Goal: Task Accomplishment & Management: Complete application form

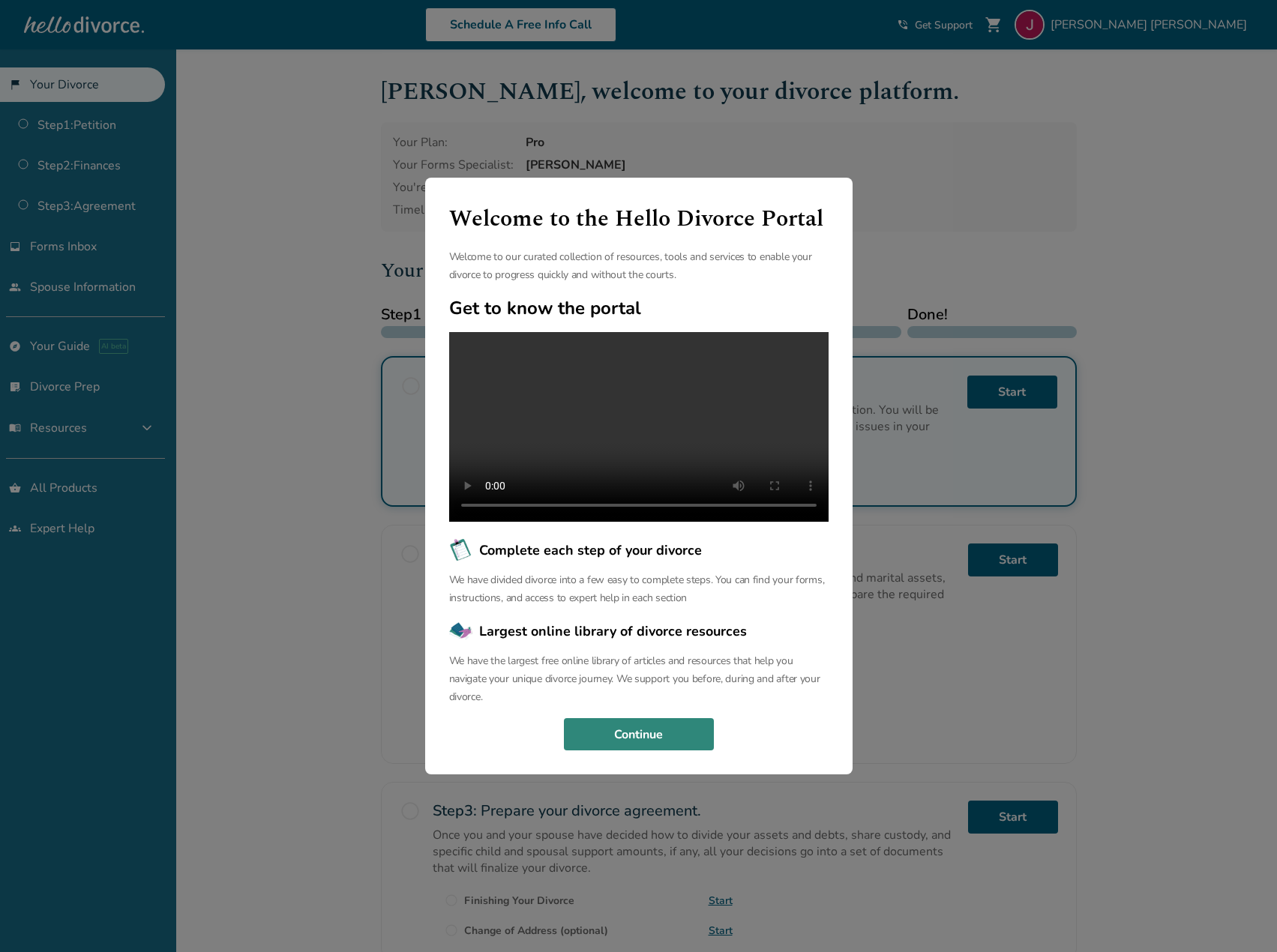
click at [656, 746] on button "Continue" at bounding box center [639, 734] width 150 height 33
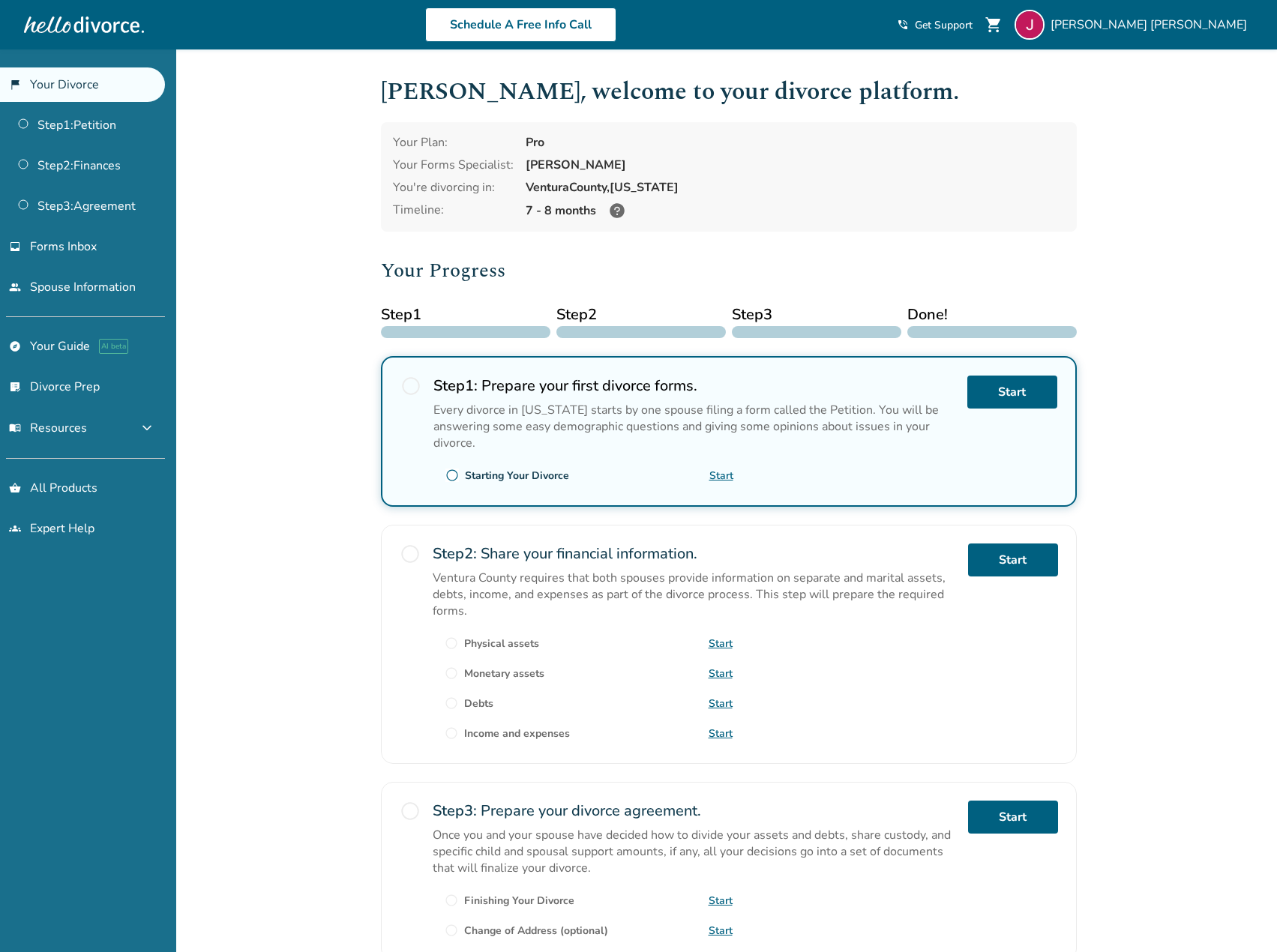
click at [617, 208] on icon at bounding box center [617, 210] width 18 height 18
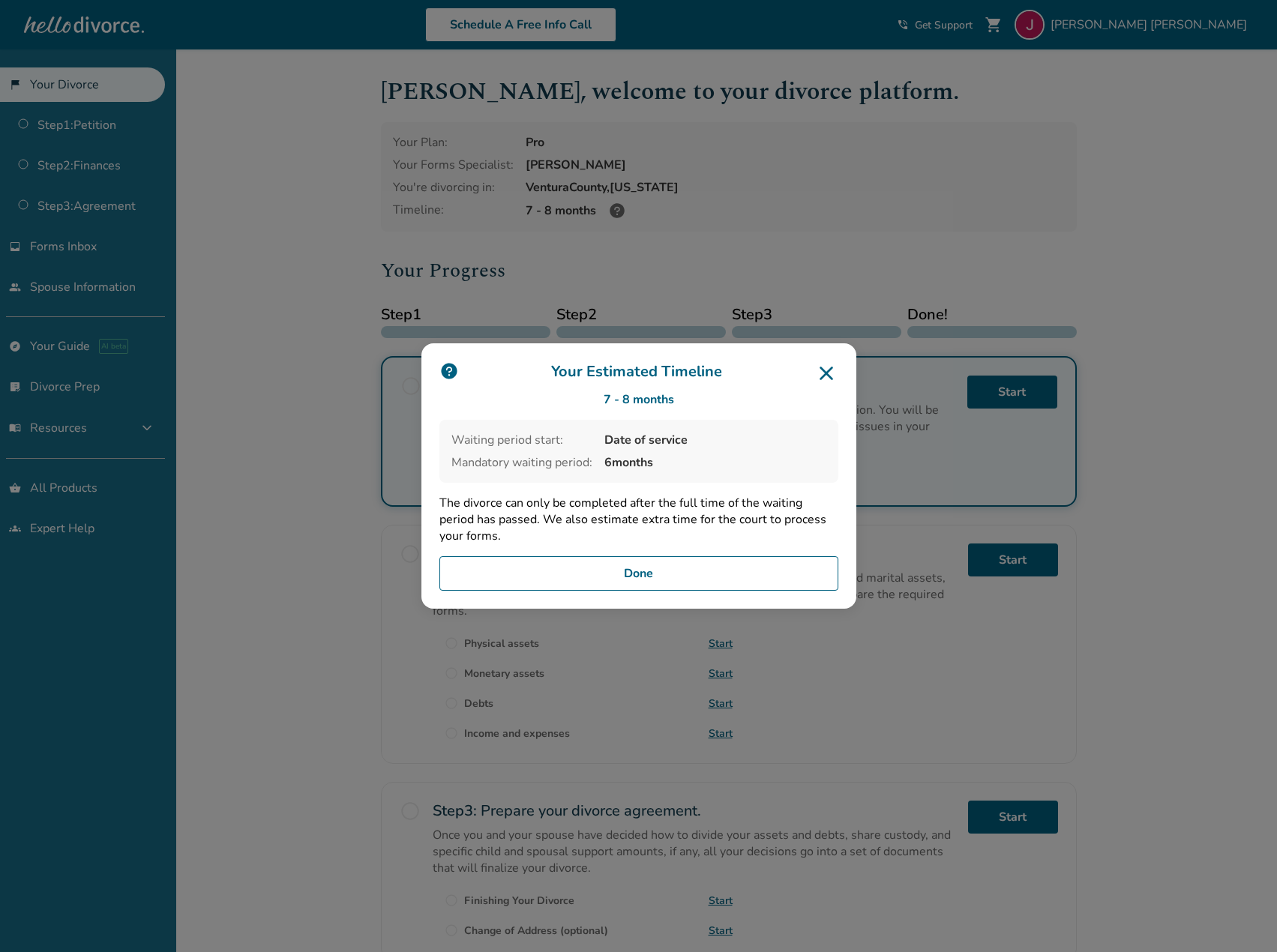
click at [697, 573] on button "Done" at bounding box center [639, 573] width 399 height 34
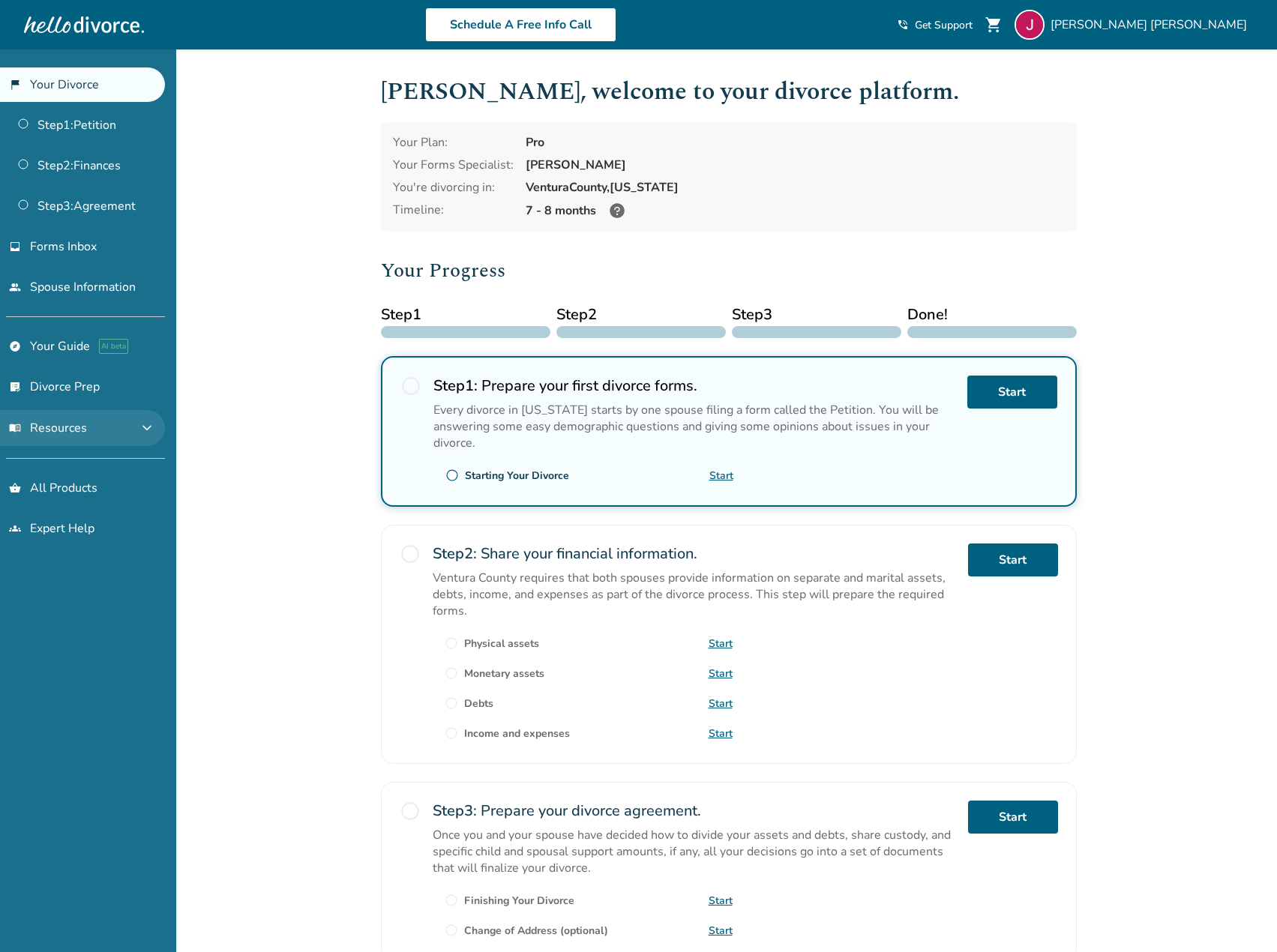
click at [93, 425] on button "menu_book Resources expand_more" at bounding box center [82, 428] width 165 height 36
click at [90, 426] on button "menu_book Resources expand_less" at bounding box center [82, 428] width 165 height 36
click at [1229, 29] on span "James Reyes" at bounding box center [1151, 25] width 202 height 17
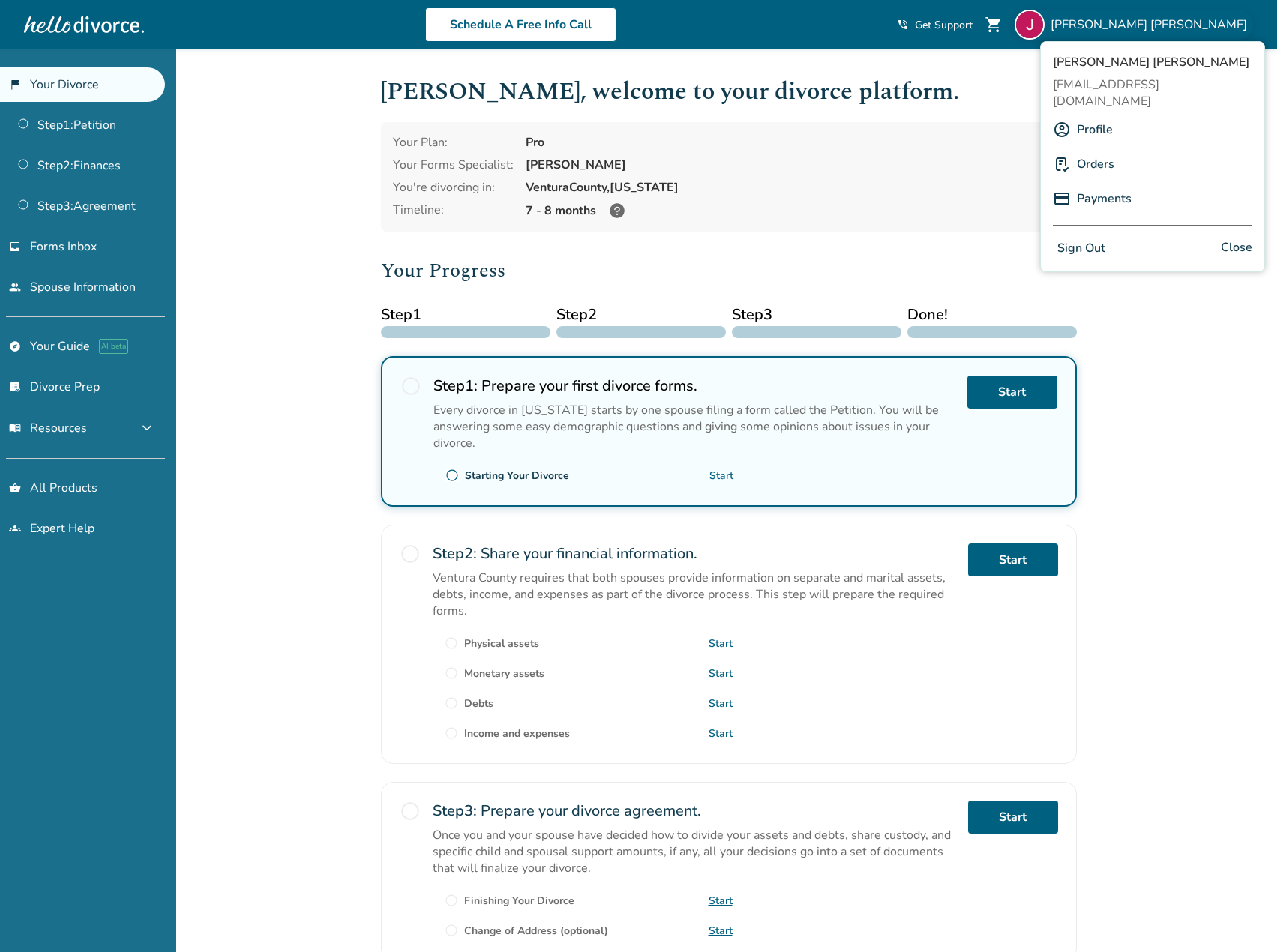
drag, startPoint x: 1097, startPoint y: 146, endPoint x: 1089, endPoint y: 145, distance: 8.1
click at [1089, 131] on div "James Reyes hatcyl@gmail.com Profile Orders Payments Sign Out Close" at bounding box center [1152, 157] width 225 height 231
click at [1085, 150] on link "Orders" at bounding box center [1095, 164] width 37 height 29
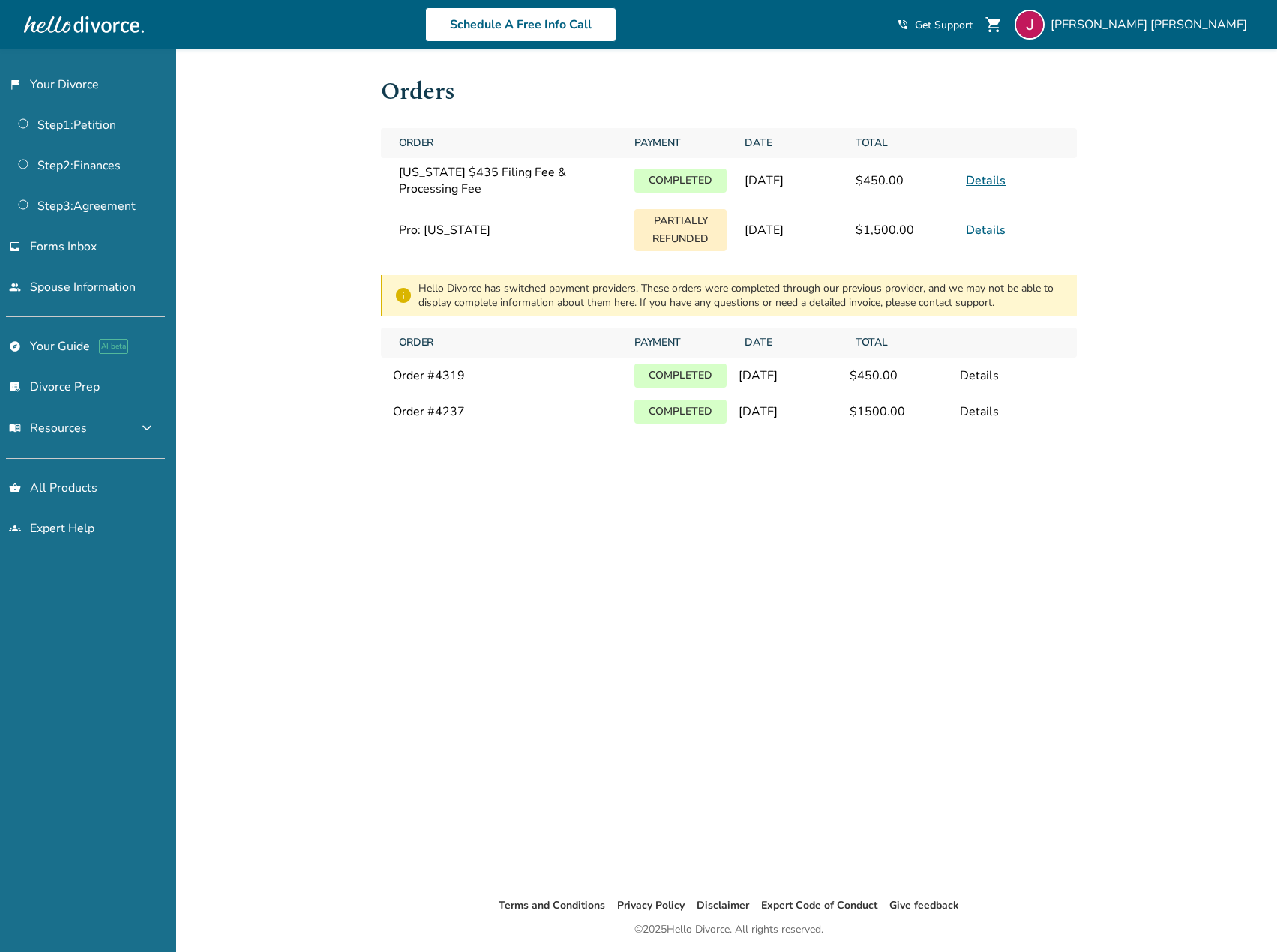
click at [993, 231] on link "Details" at bounding box center [985, 230] width 40 height 17
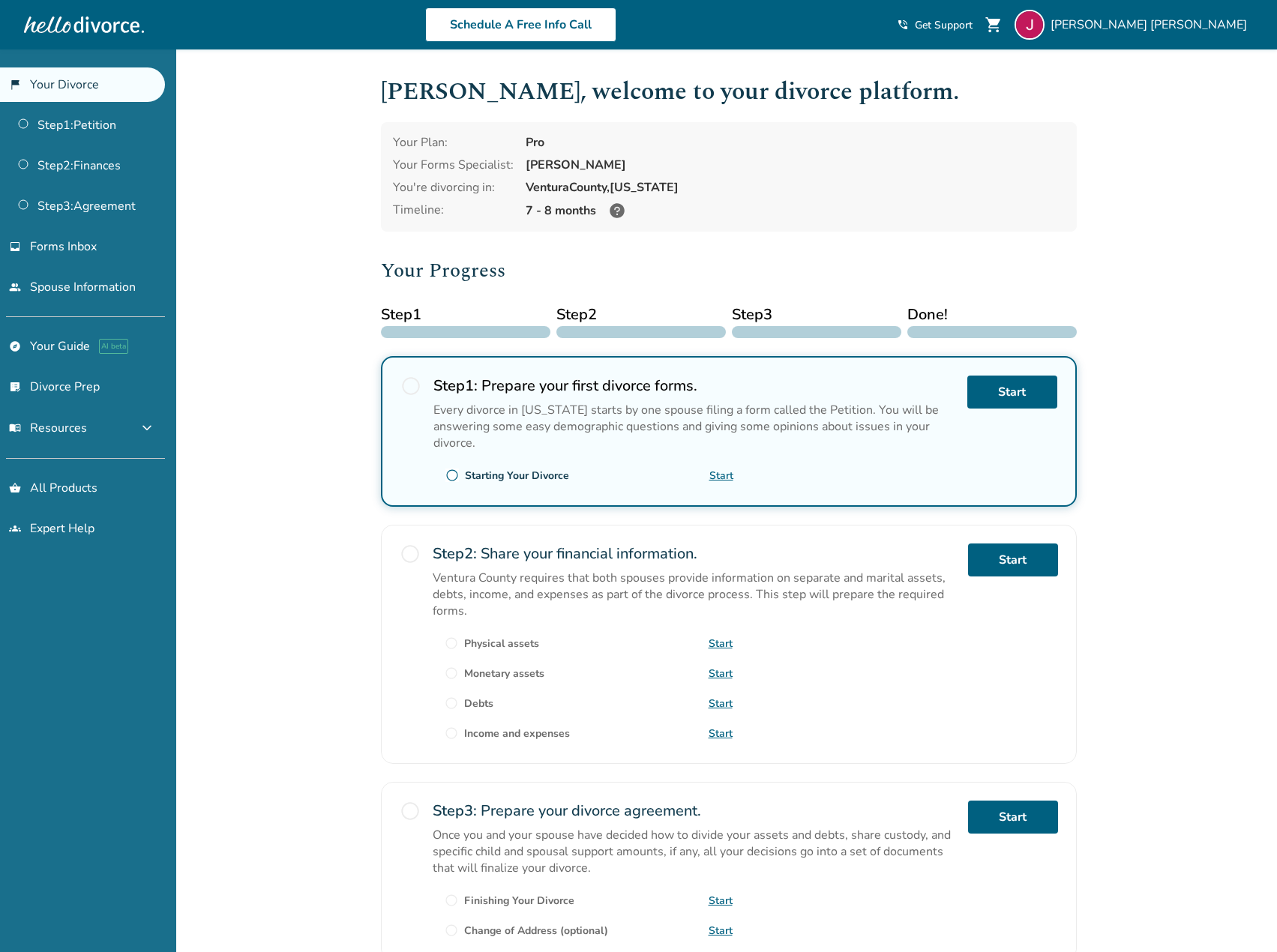
click at [722, 480] on link "Start" at bounding box center [722, 475] width 24 height 14
click at [1206, 23] on span "James Reyes" at bounding box center [1151, 25] width 202 height 17
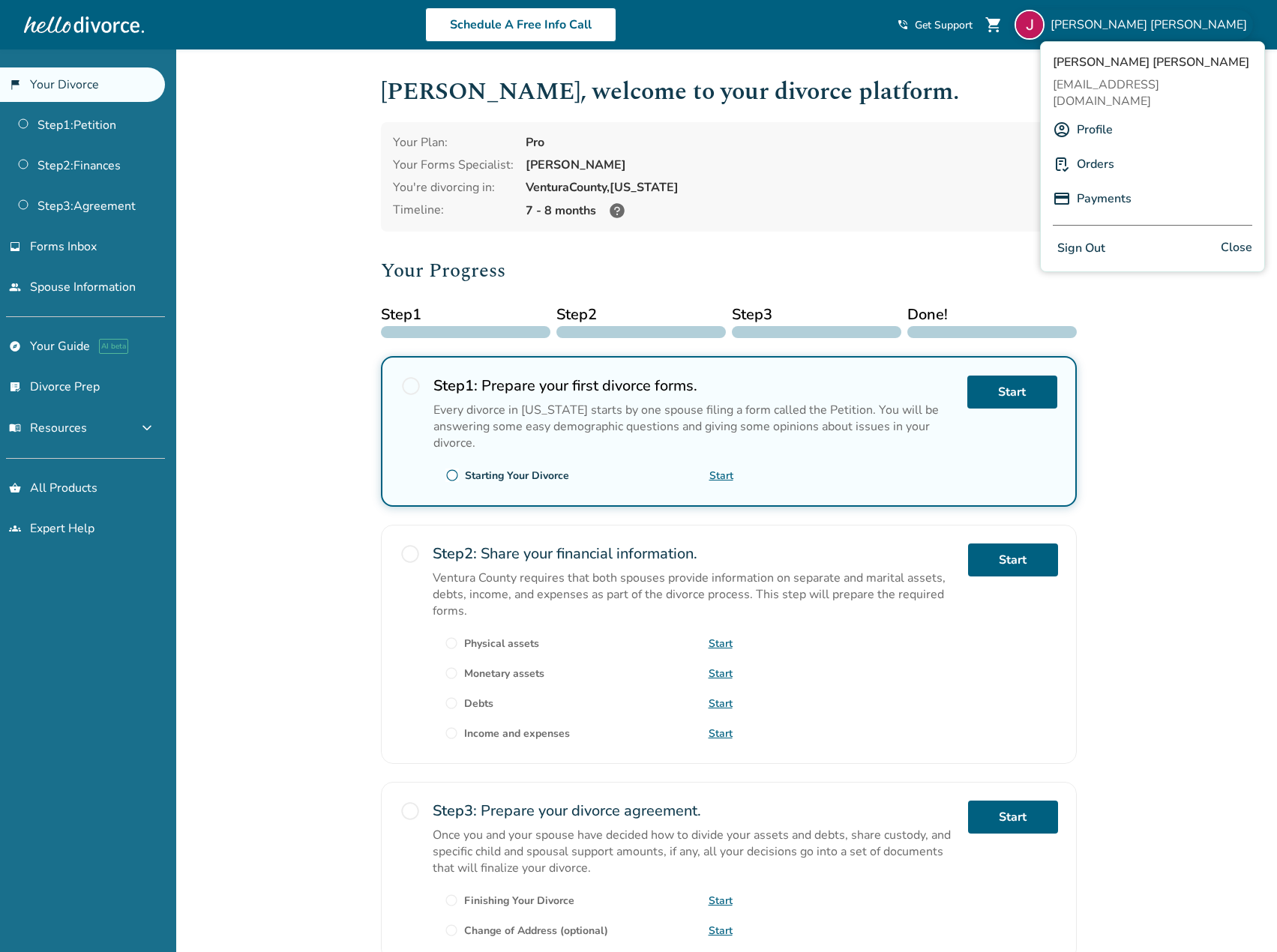
click at [1090, 185] on link "Payments" at bounding box center [1103, 199] width 55 height 29
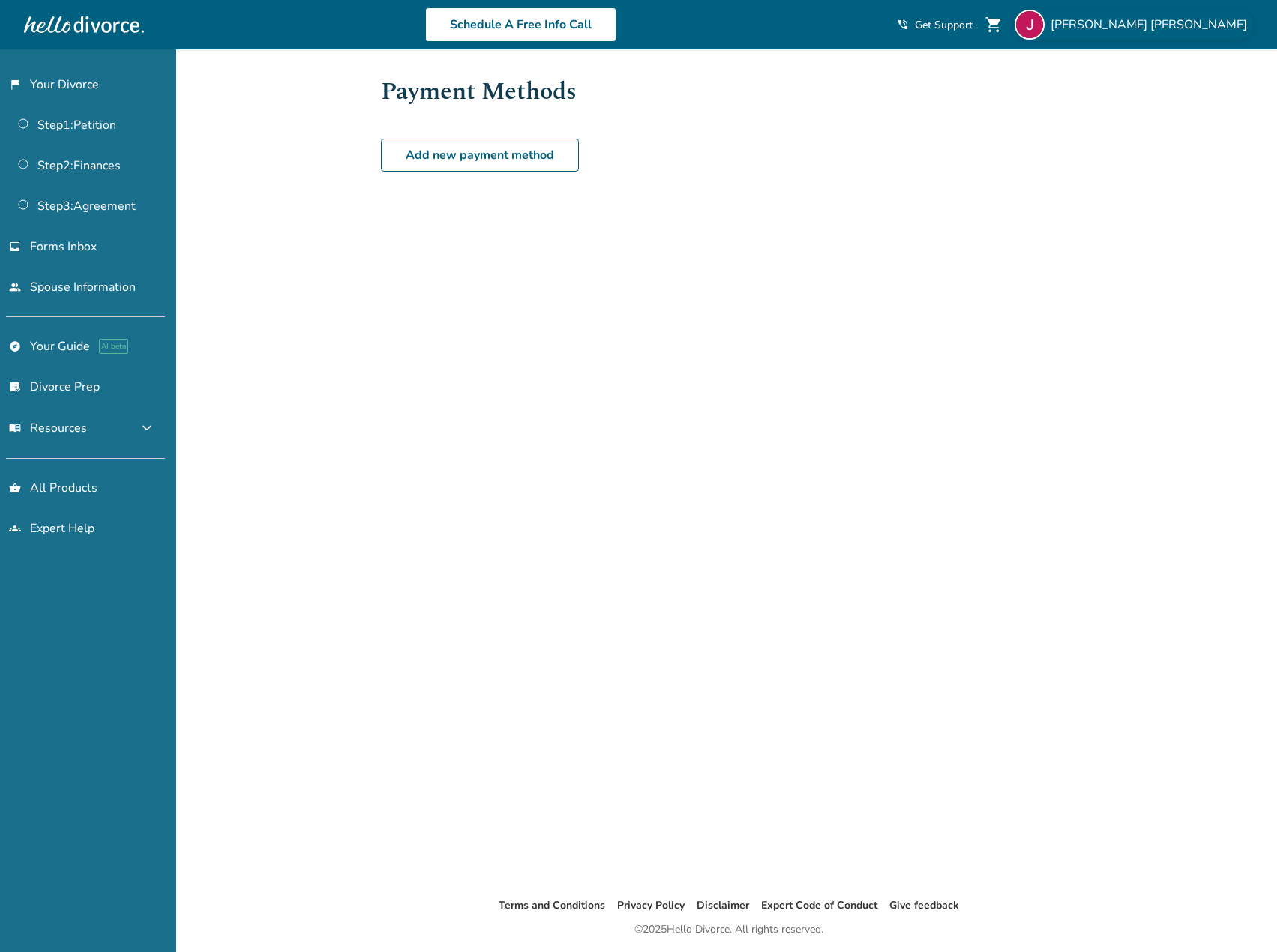
click at [1177, 29] on div "James Reyes" at bounding box center [1134, 24] width 239 height 30
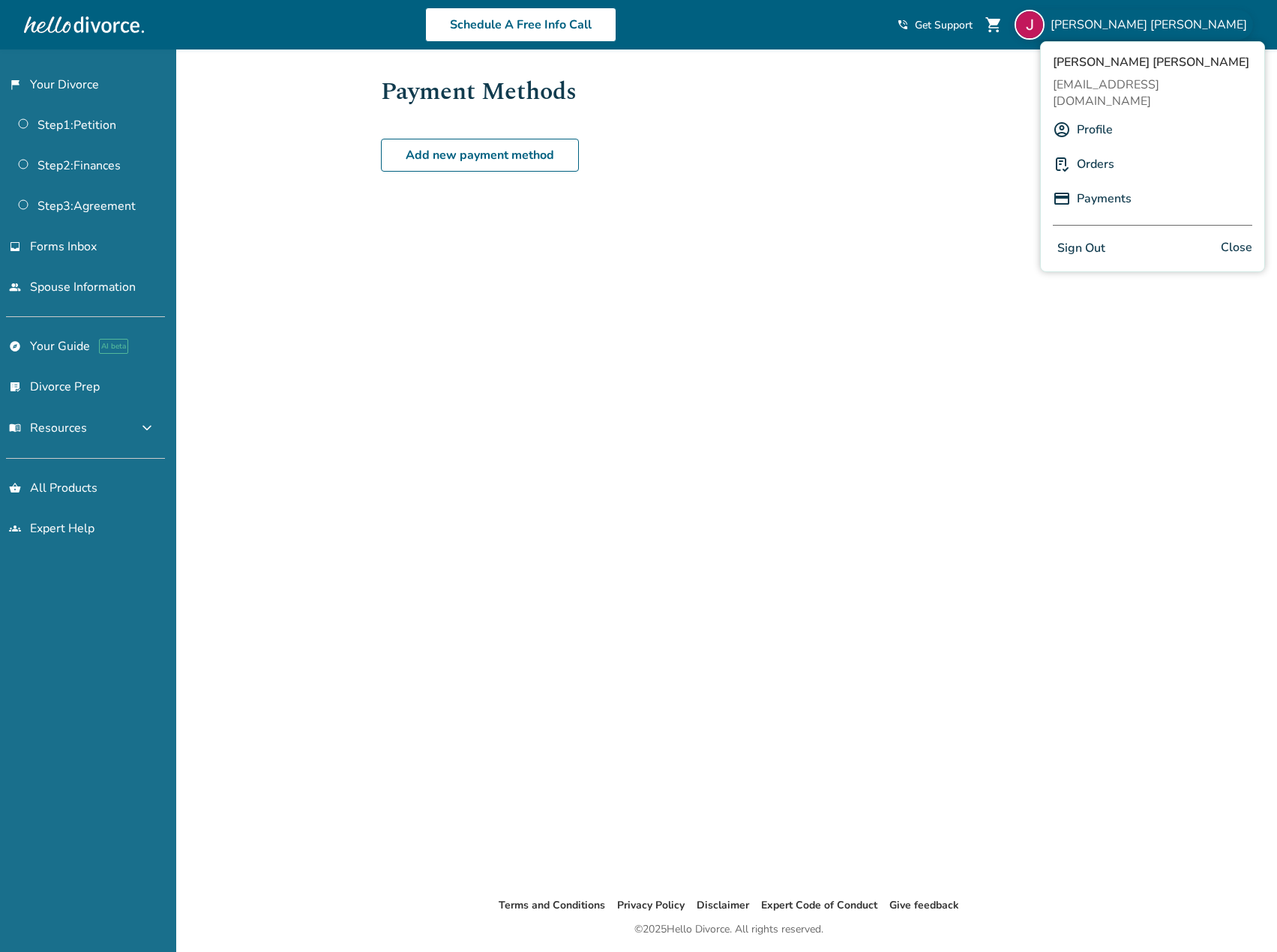
click at [1098, 116] on link "Profile" at bounding box center [1094, 130] width 36 height 29
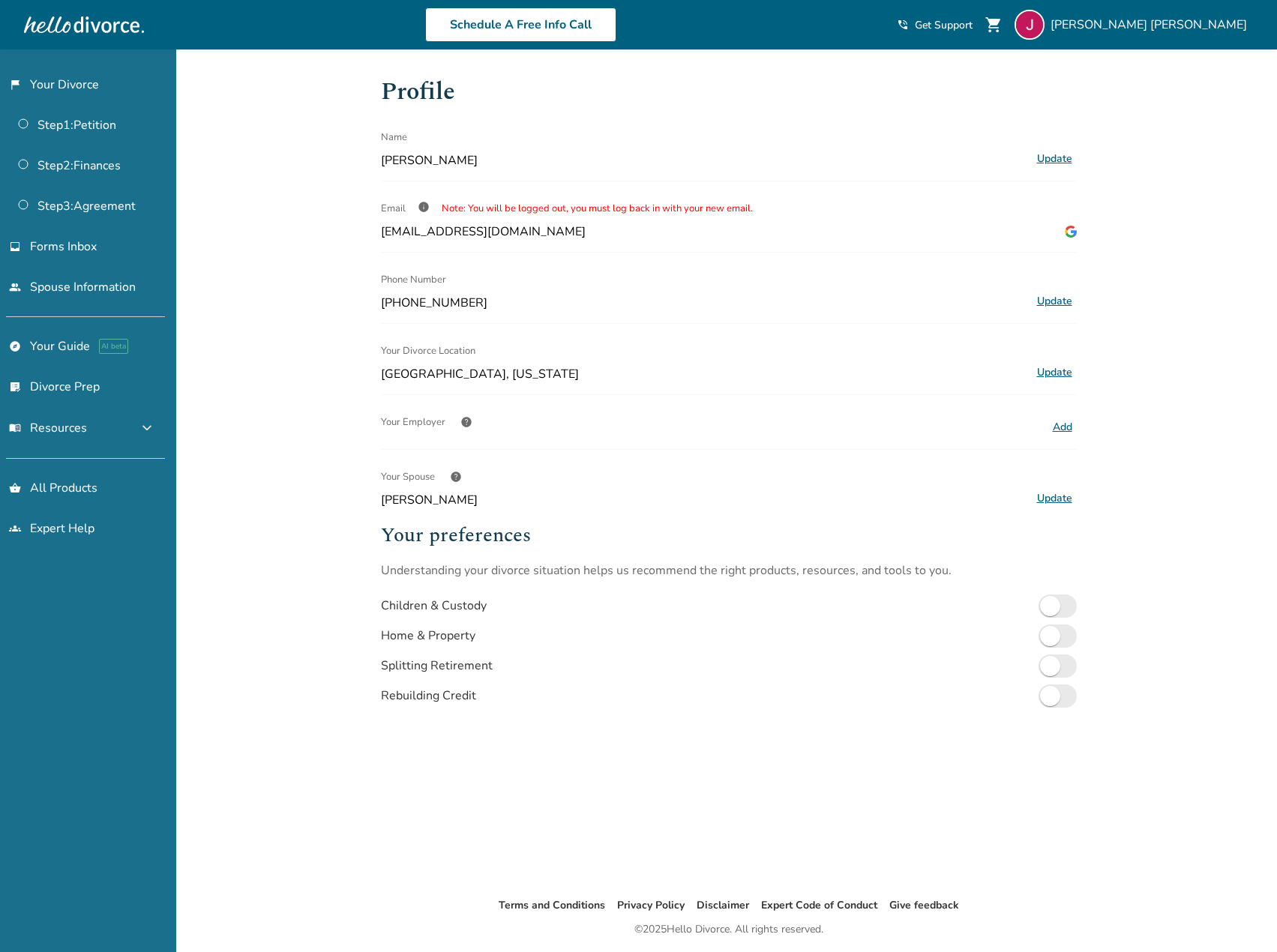
click at [423, 204] on span "info" at bounding box center [423, 206] width 12 height 12
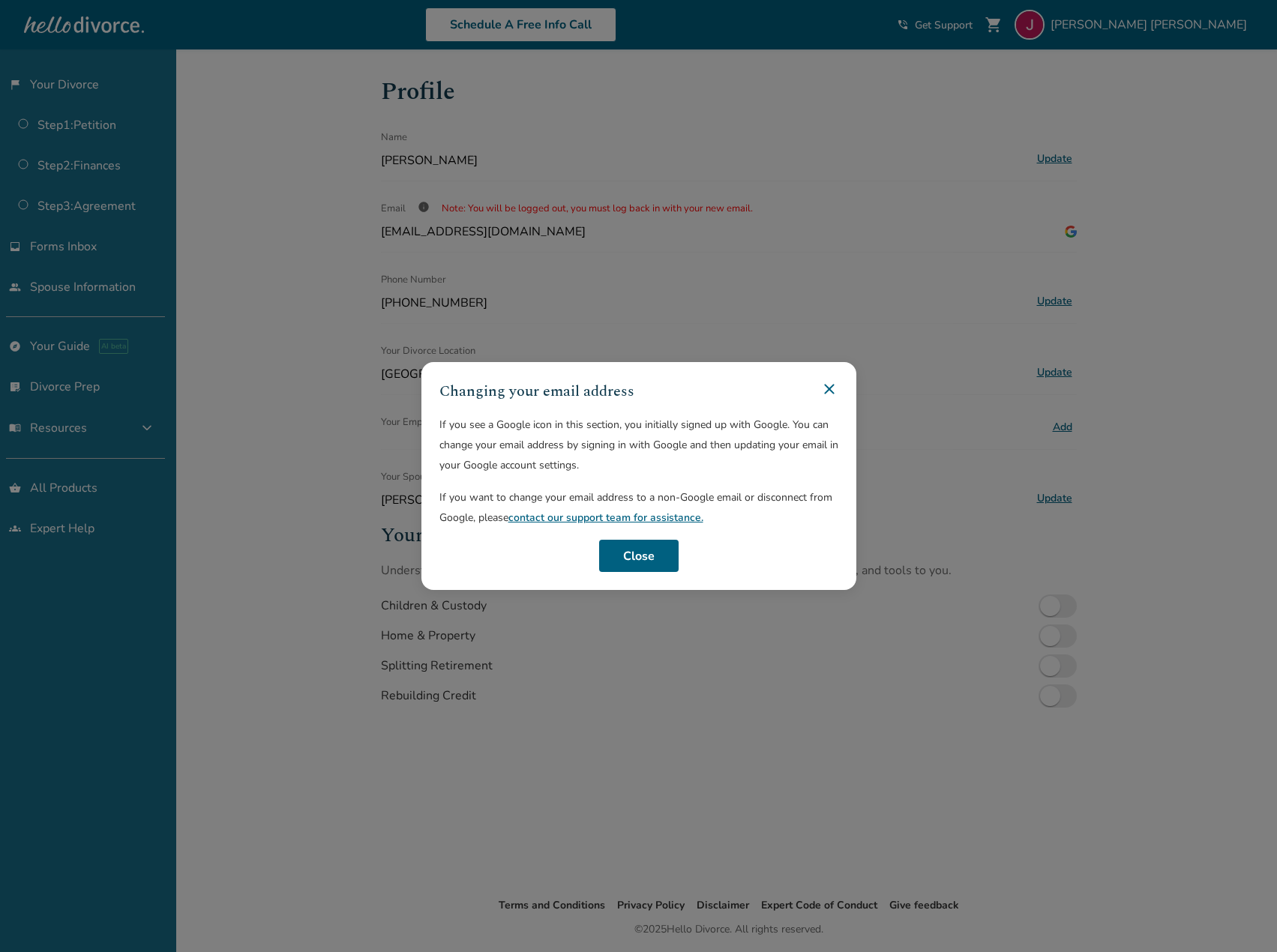
click at [836, 384] on icon at bounding box center [829, 389] width 18 height 18
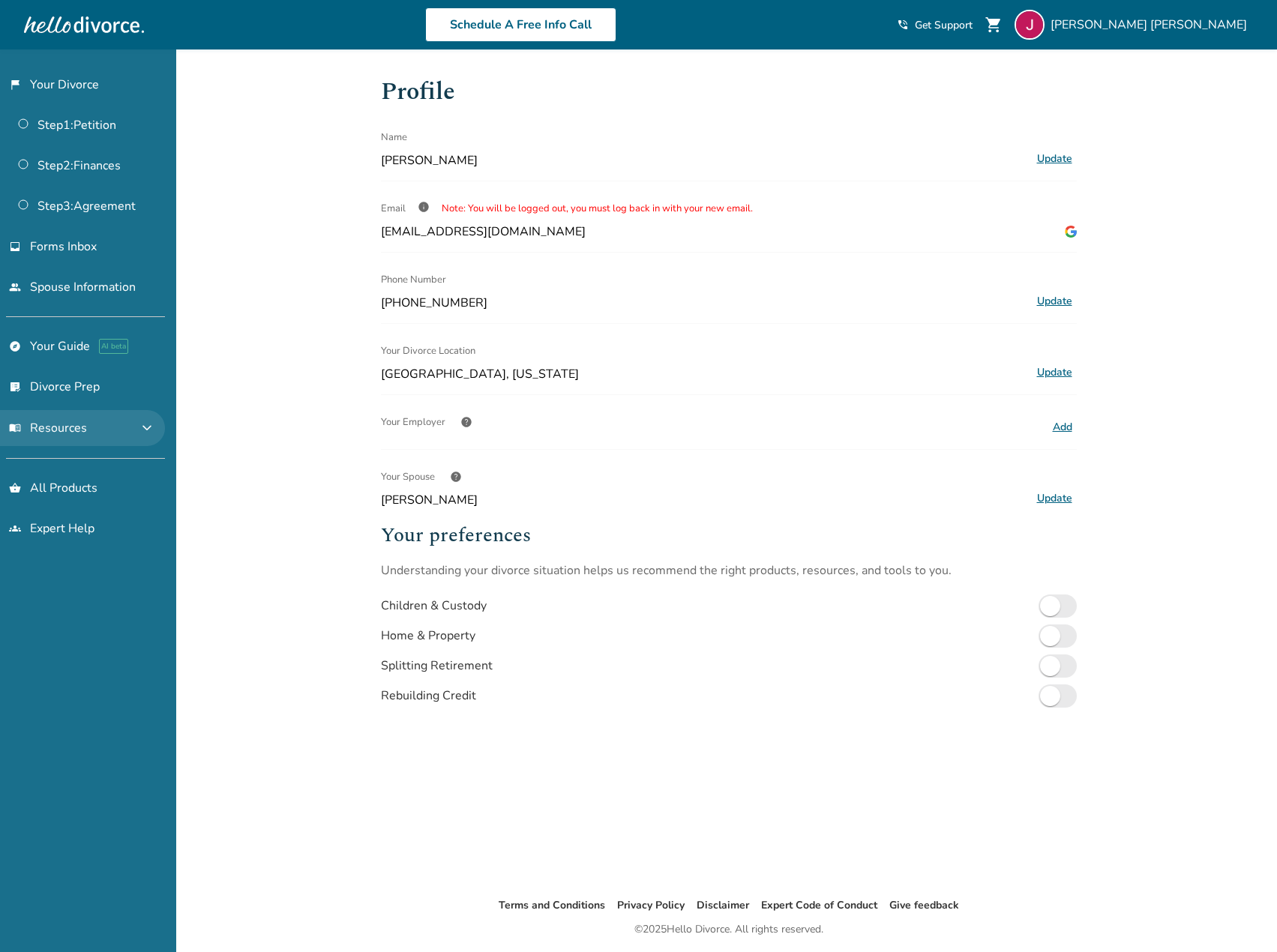
click at [35, 432] on span "menu_book Resources" at bounding box center [49, 428] width 78 height 17
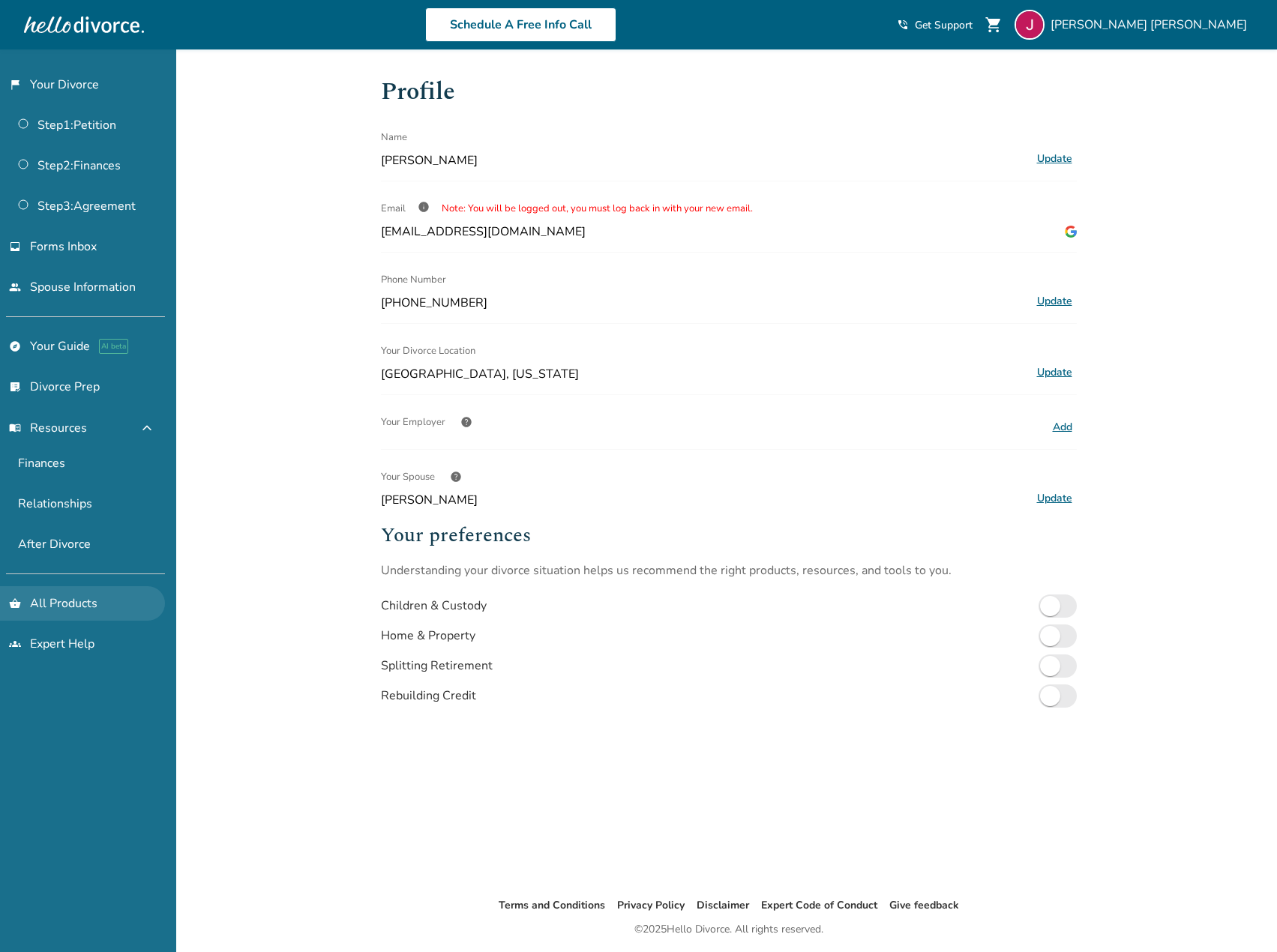
click at [77, 602] on link "shopping_basket All Products" at bounding box center [82, 603] width 165 height 34
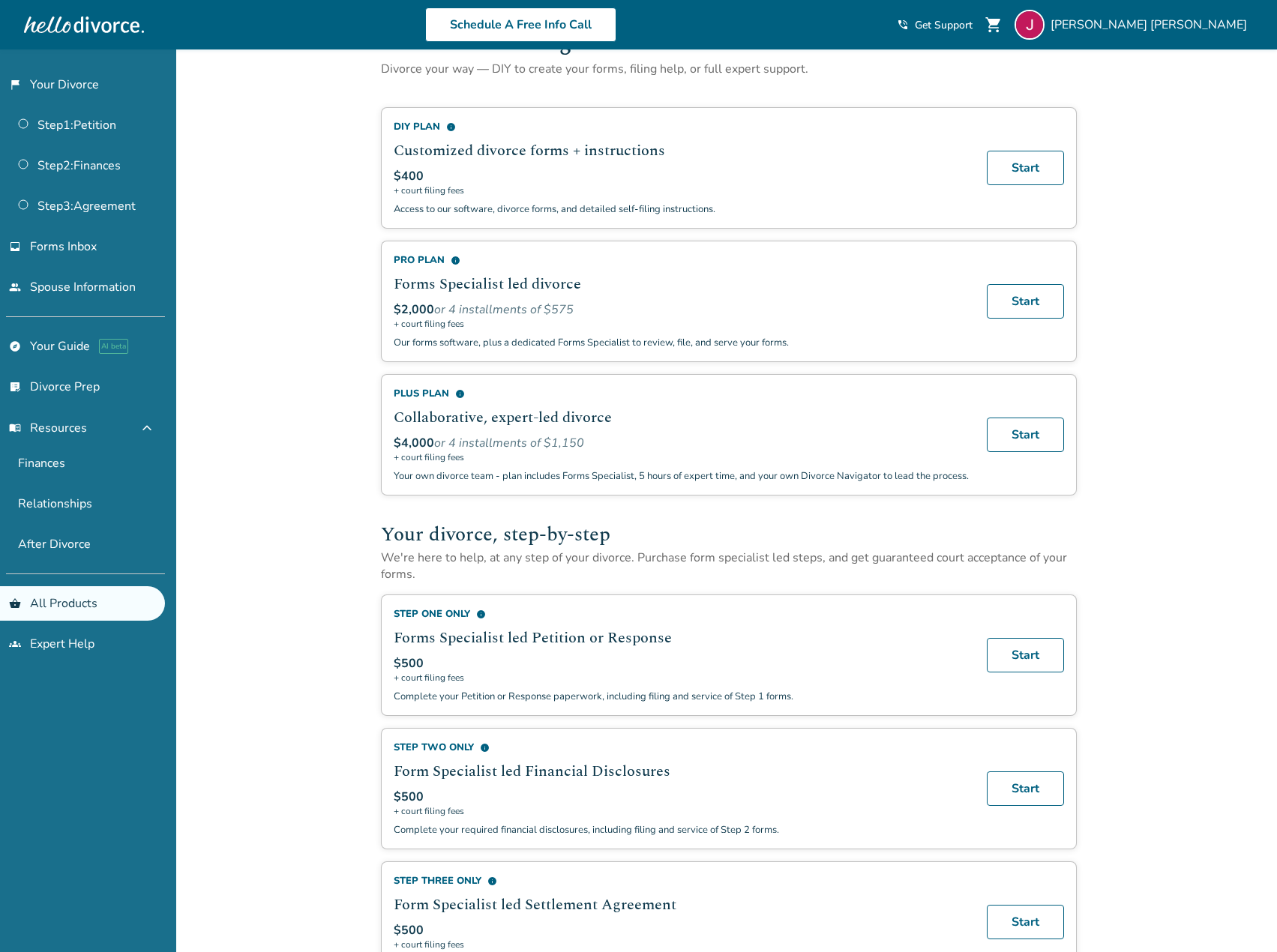
scroll to position [23, 0]
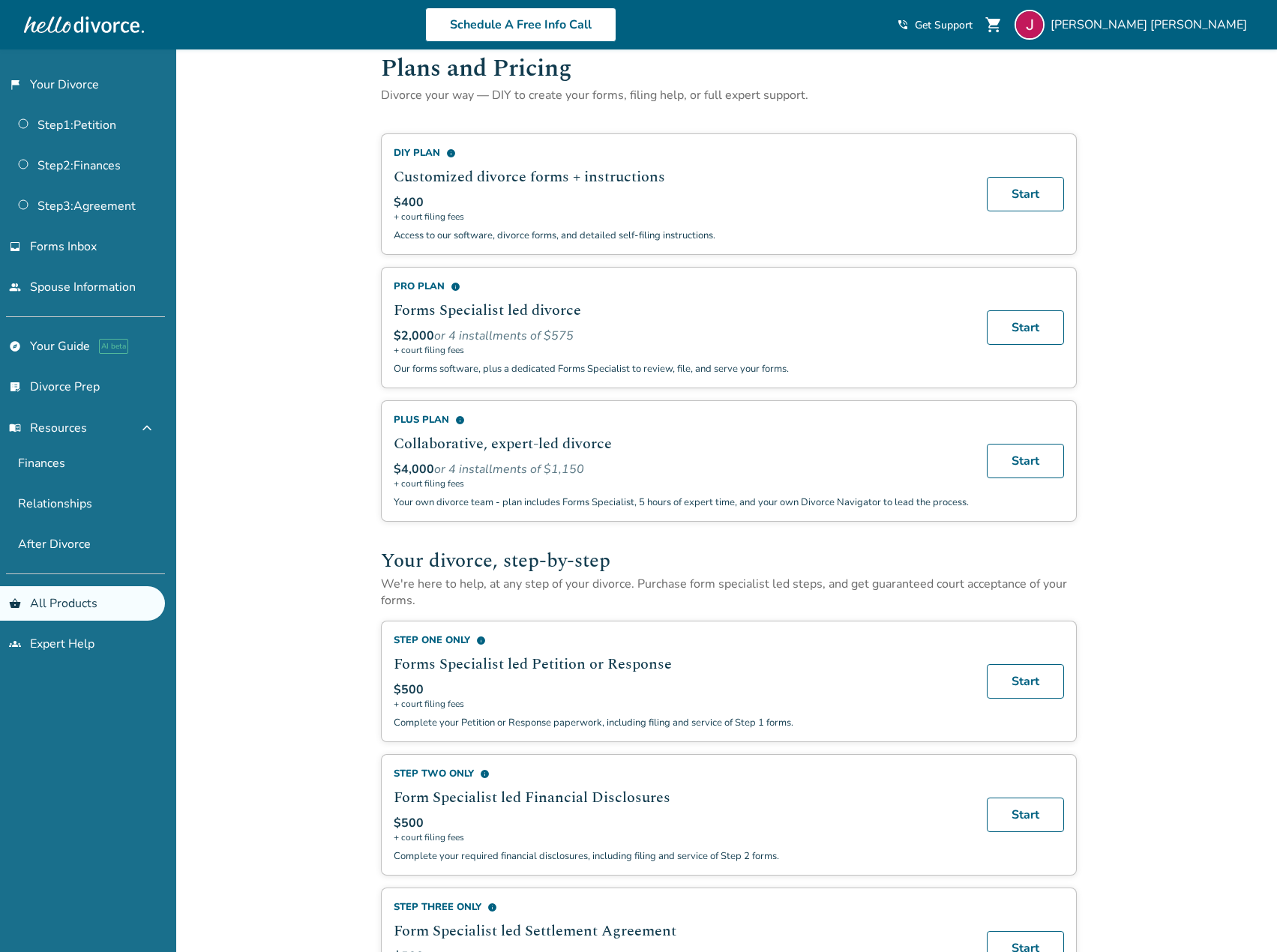
click at [549, 235] on p "Access to our software, divorce forms, and detailed self-filing instructions." at bounding box center [681, 235] width 576 height 13
click at [403, 217] on span "+ court filing fees" at bounding box center [681, 216] width 576 height 12
click at [407, 203] on span "$400" at bounding box center [409, 202] width 30 height 17
click at [7, 78] on link "flag_2 Your Divorce" at bounding box center [82, 84] width 165 height 34
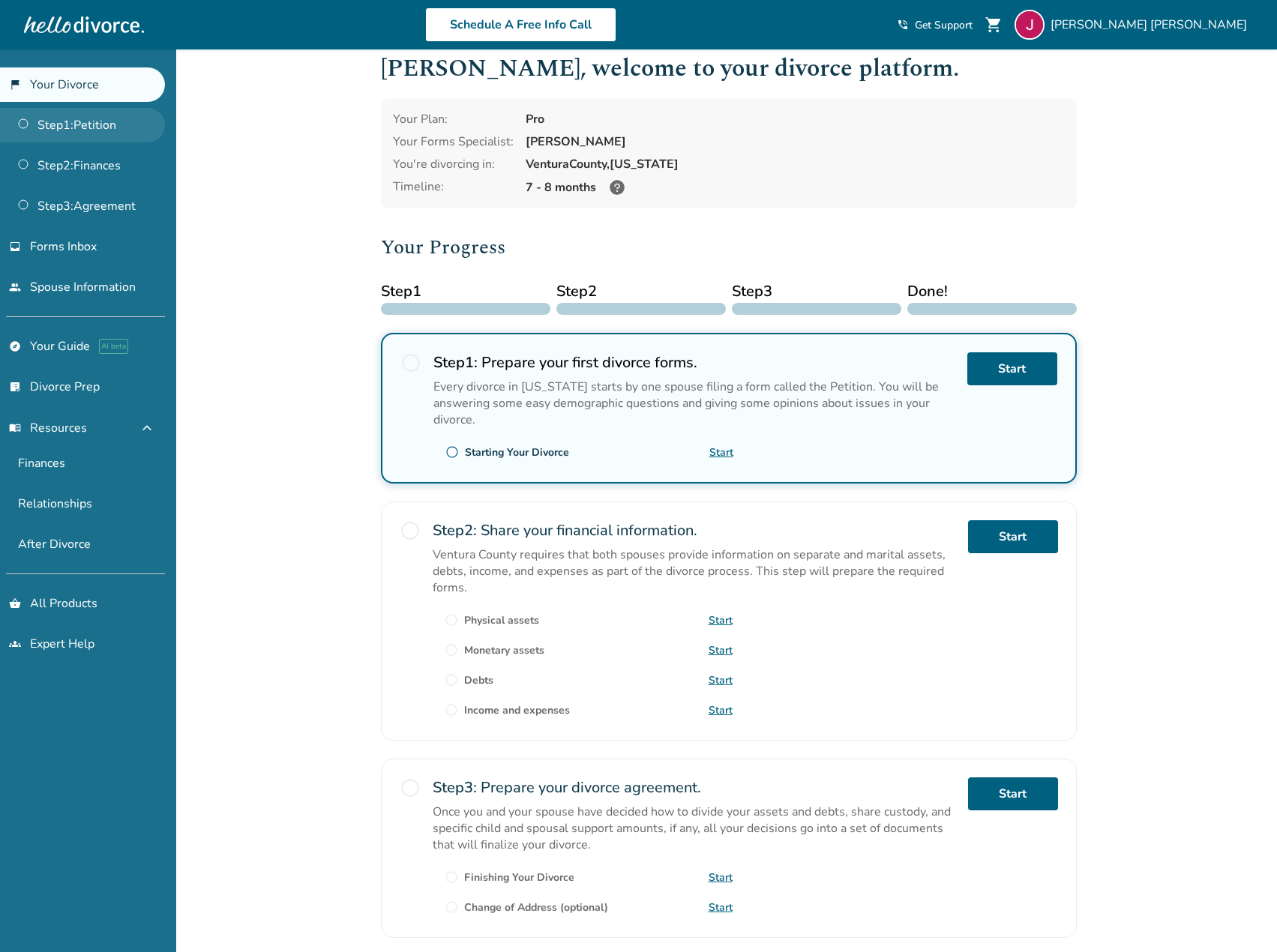
click at [35, 117] on link "Step 1 : Petition" at bounding box center [82, 125] width 165 height 34
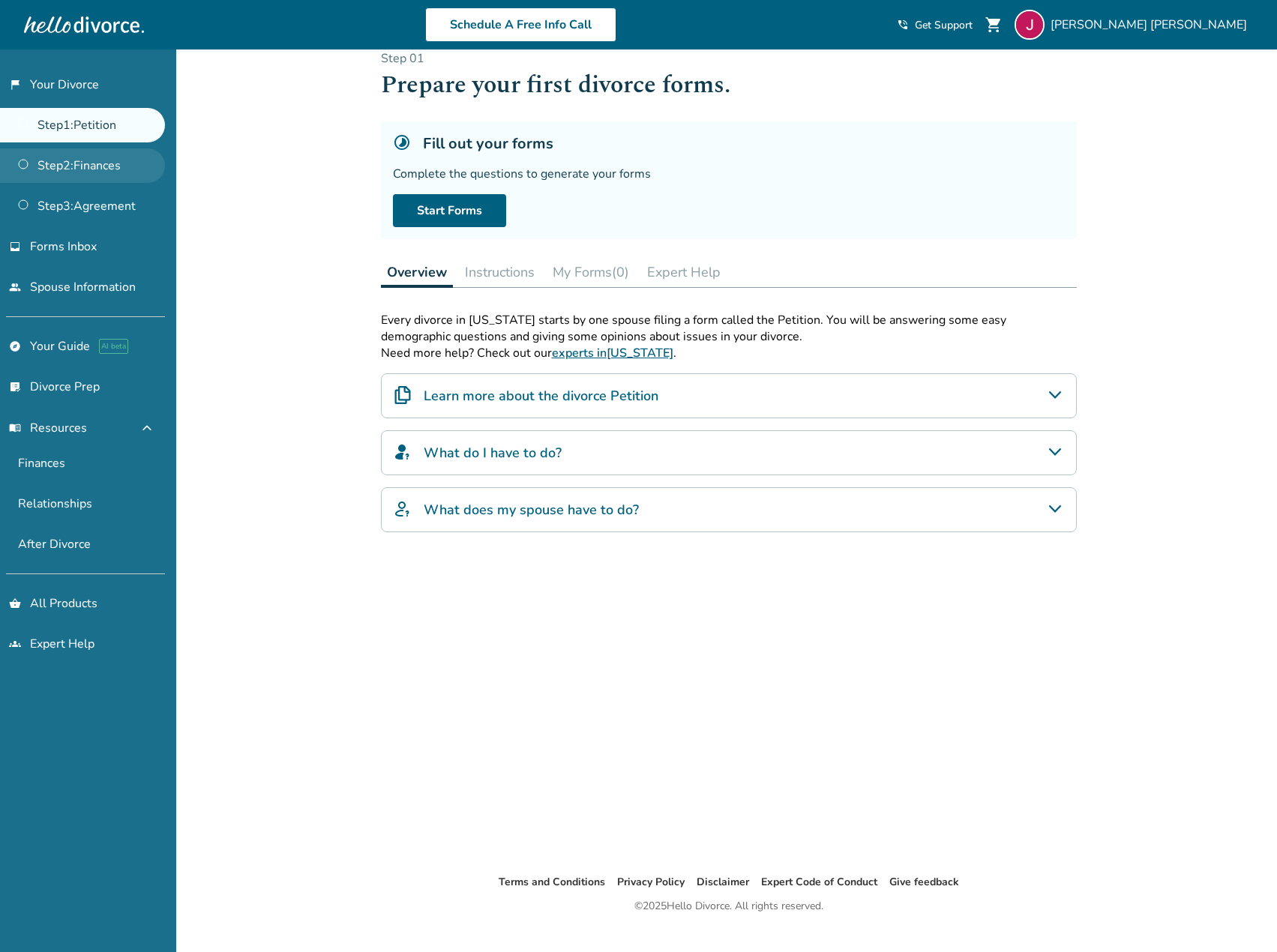
click at [47, 166] on link "Step 2 : Finances" at bounding box center [82, 165] width 165 height 34
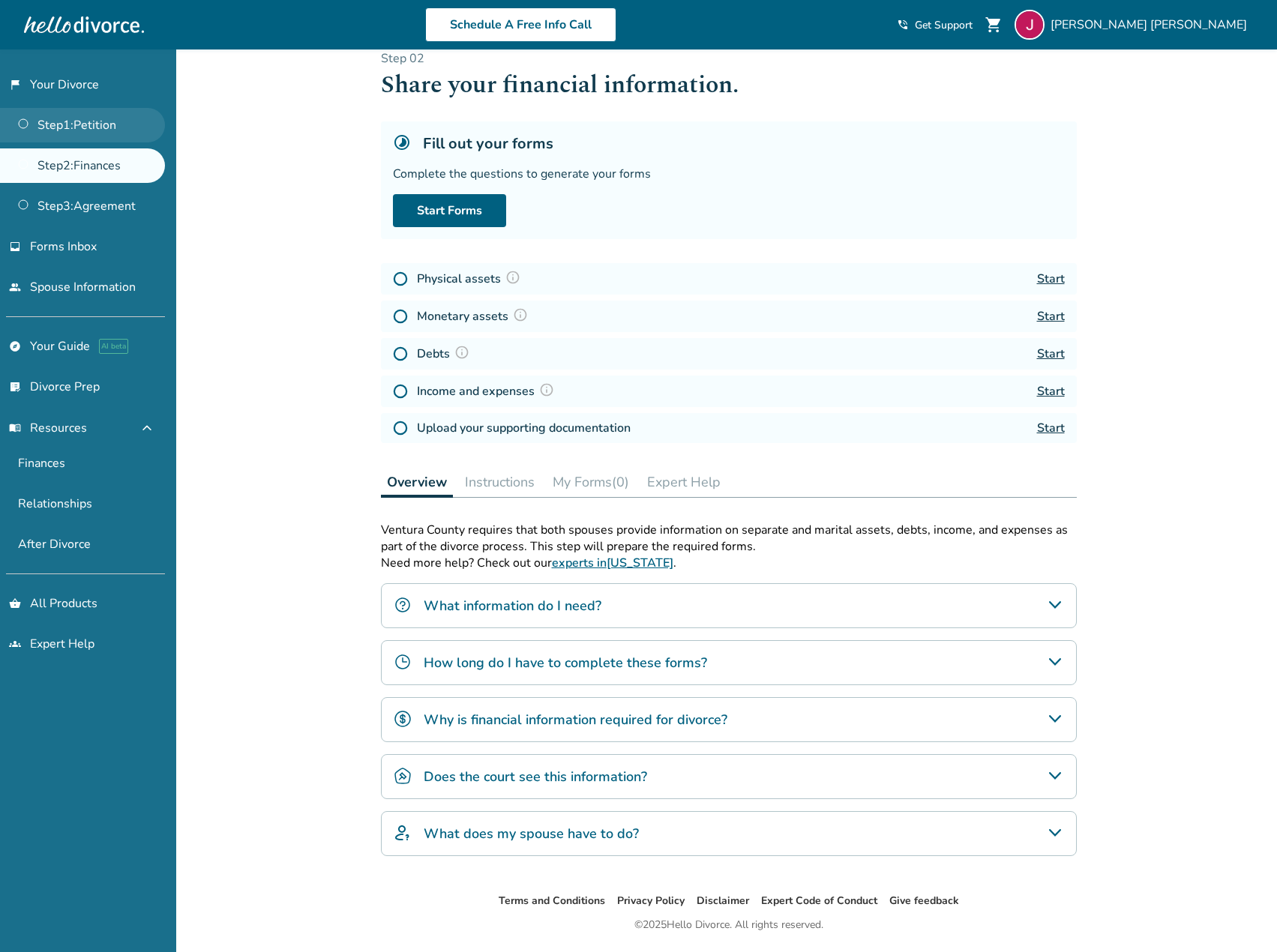
click at [64, 131] on link "Step 1 : Petition" at bounding box center [82, 125] width 165 height 34
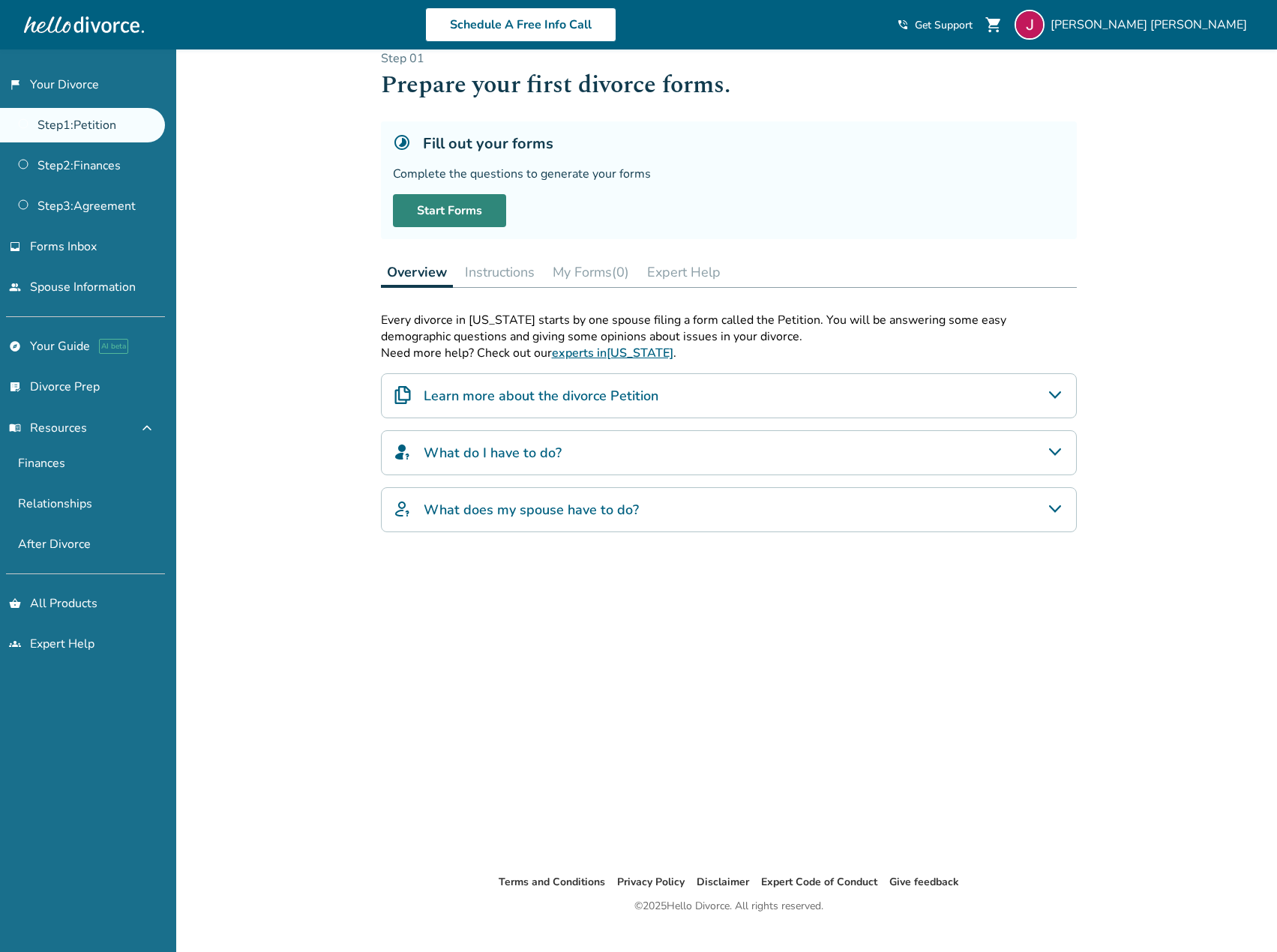
click at [425, 208] on link "Start Forms" at bounding box center [449, 210] width 113 height 33
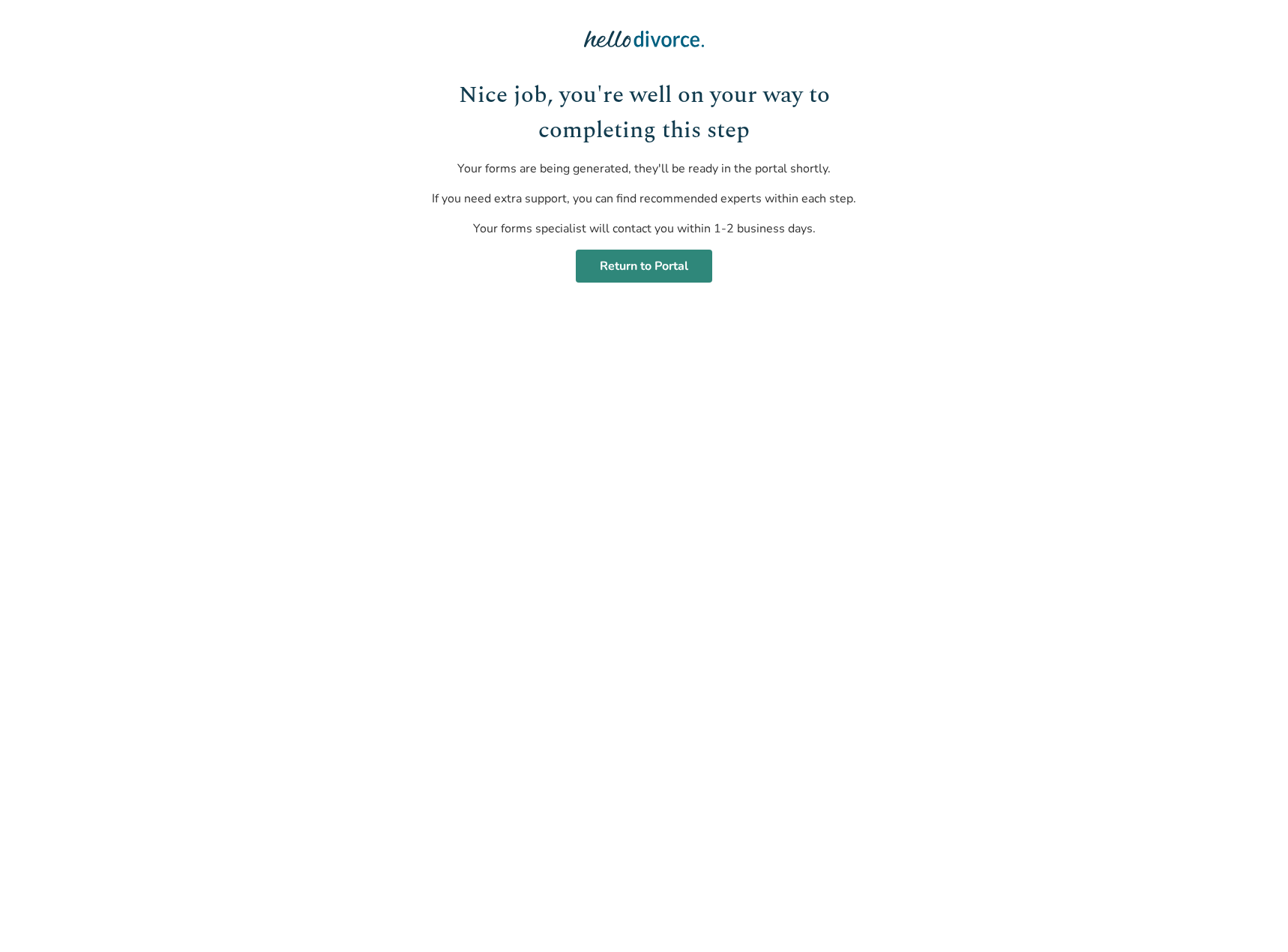
click at [637, 269] on link "Return to Portal" at bounding box center [644, 266] width 136 height 33
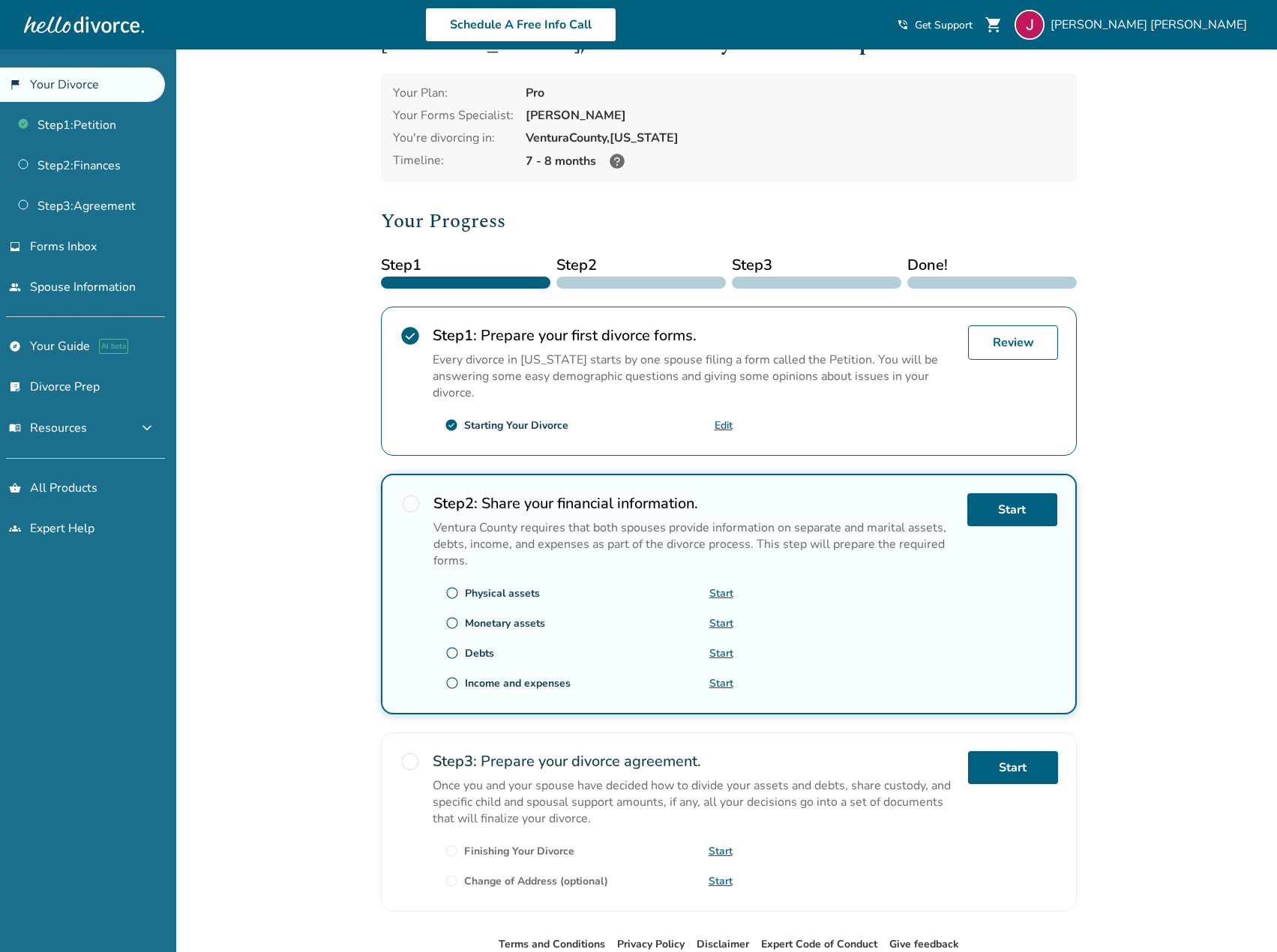
scroll to position [138, 0]
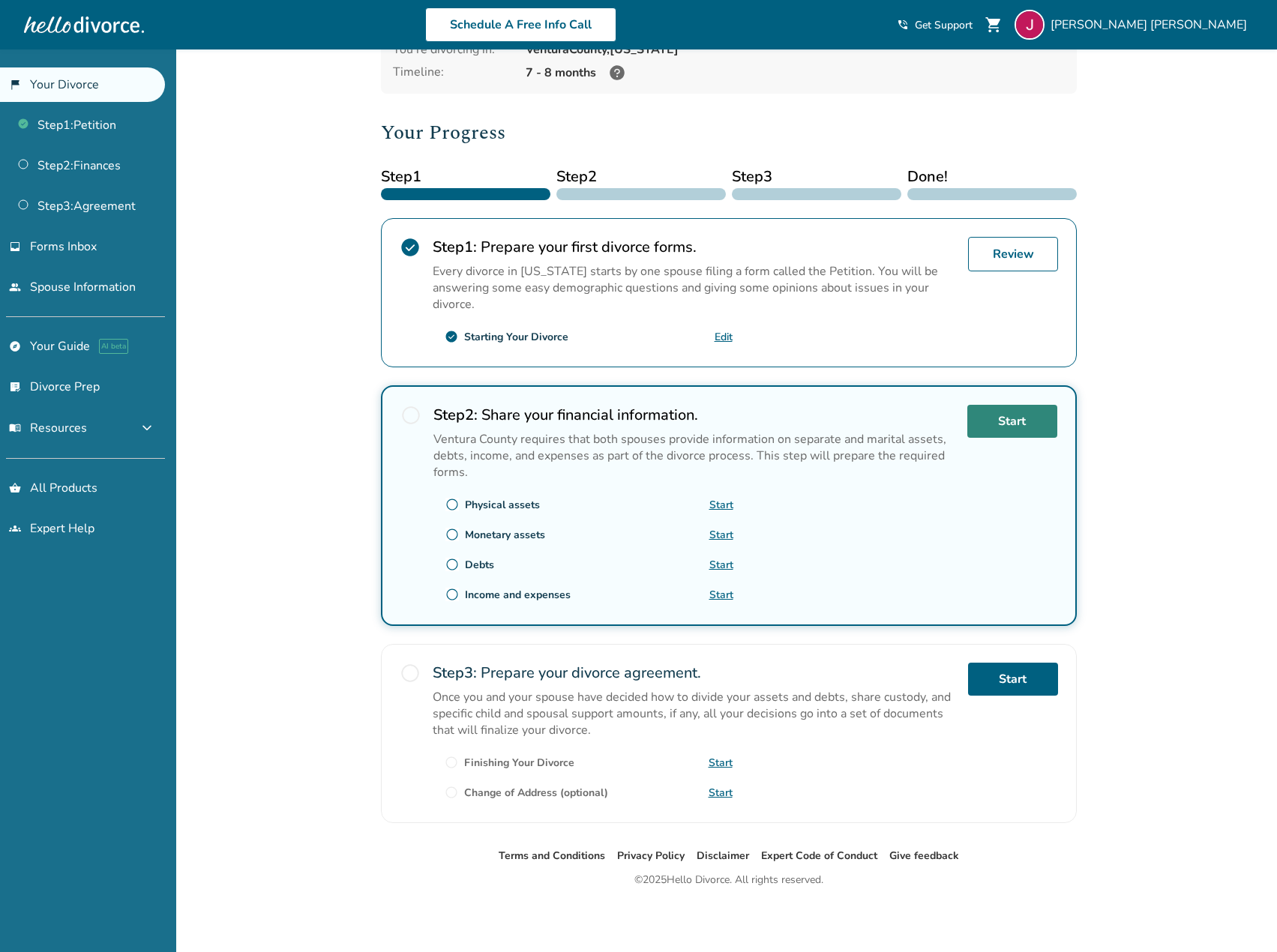
click at [1004, 426] on link "Start" at bounding box center [1012, 421] width 90 height 33
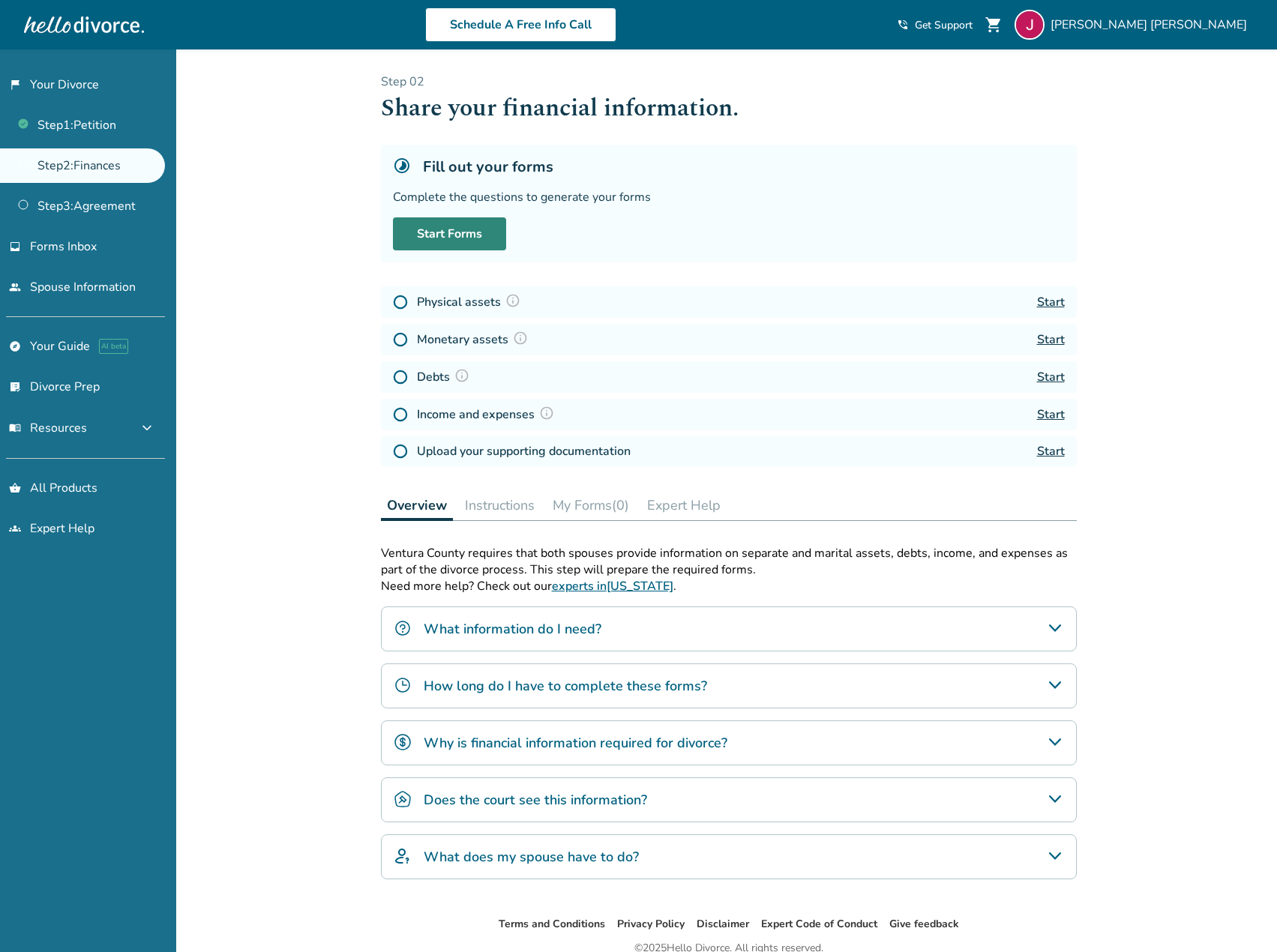
click at [472, 231] on link "Start Forms" at bounding box center [449, 233] width 113 height 33
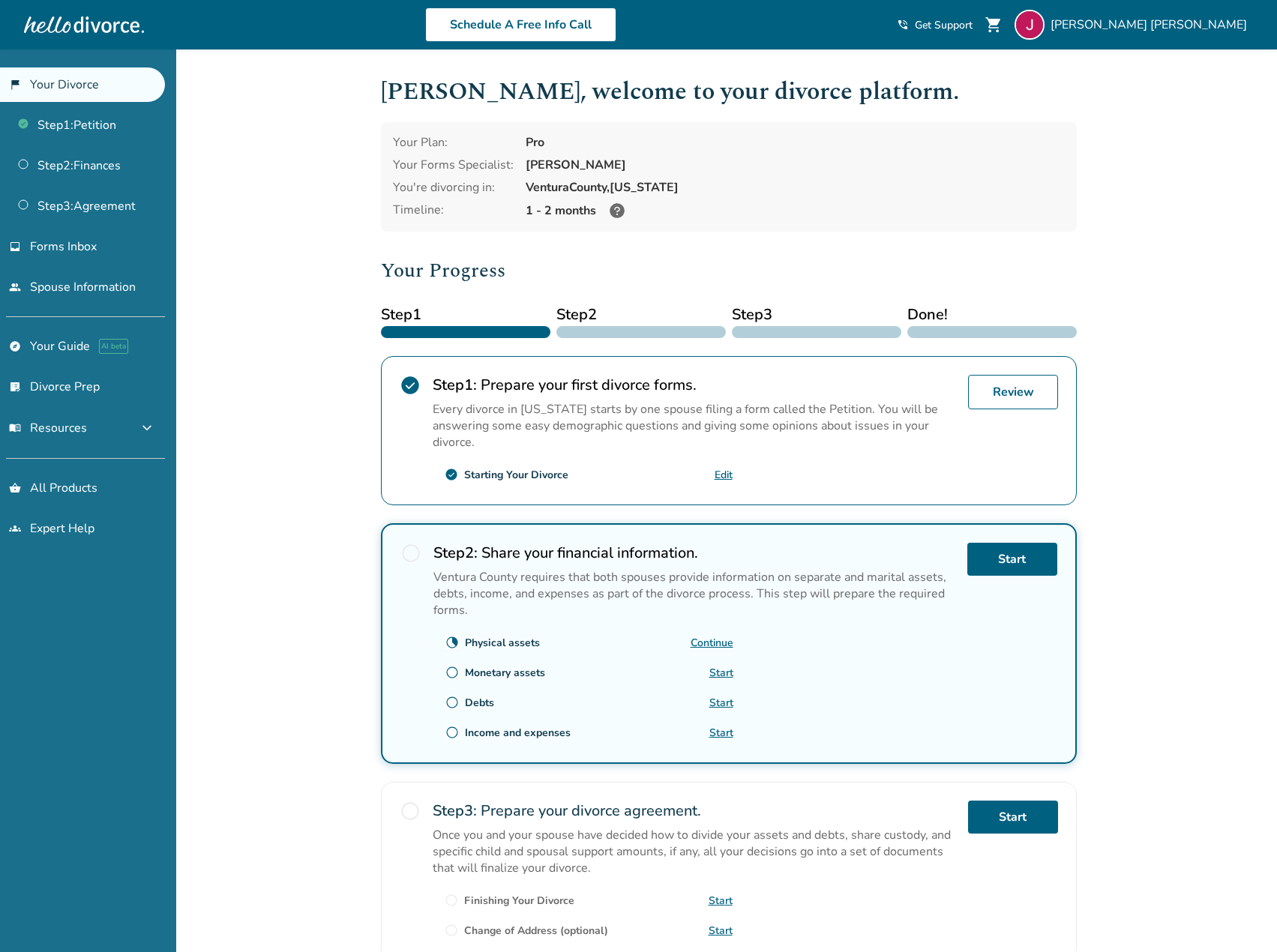
click at [1179, 193] on div "Added to cart James , welcome to your divorce platform. Your Plan: Pro Your For…" at bounding box center [638, 570] width 1277 height 1041
click at [629, 324] on span "Step 2" at bounding box center [642, 315] width 170 height 22
drag, startPoint x: 620, startPoint y: 404, endPoint x: 937, endPoint y: 397, distance: 317.1
click at [644, 407] on p "Every divorce in [US_STATE] starts by one spouse filing a form called the Petit…" at bounding box center [694, 425] width 523 height 49
click at [996, 392] on link "Review" at bounding box center [1013, 392] width 90 height 34
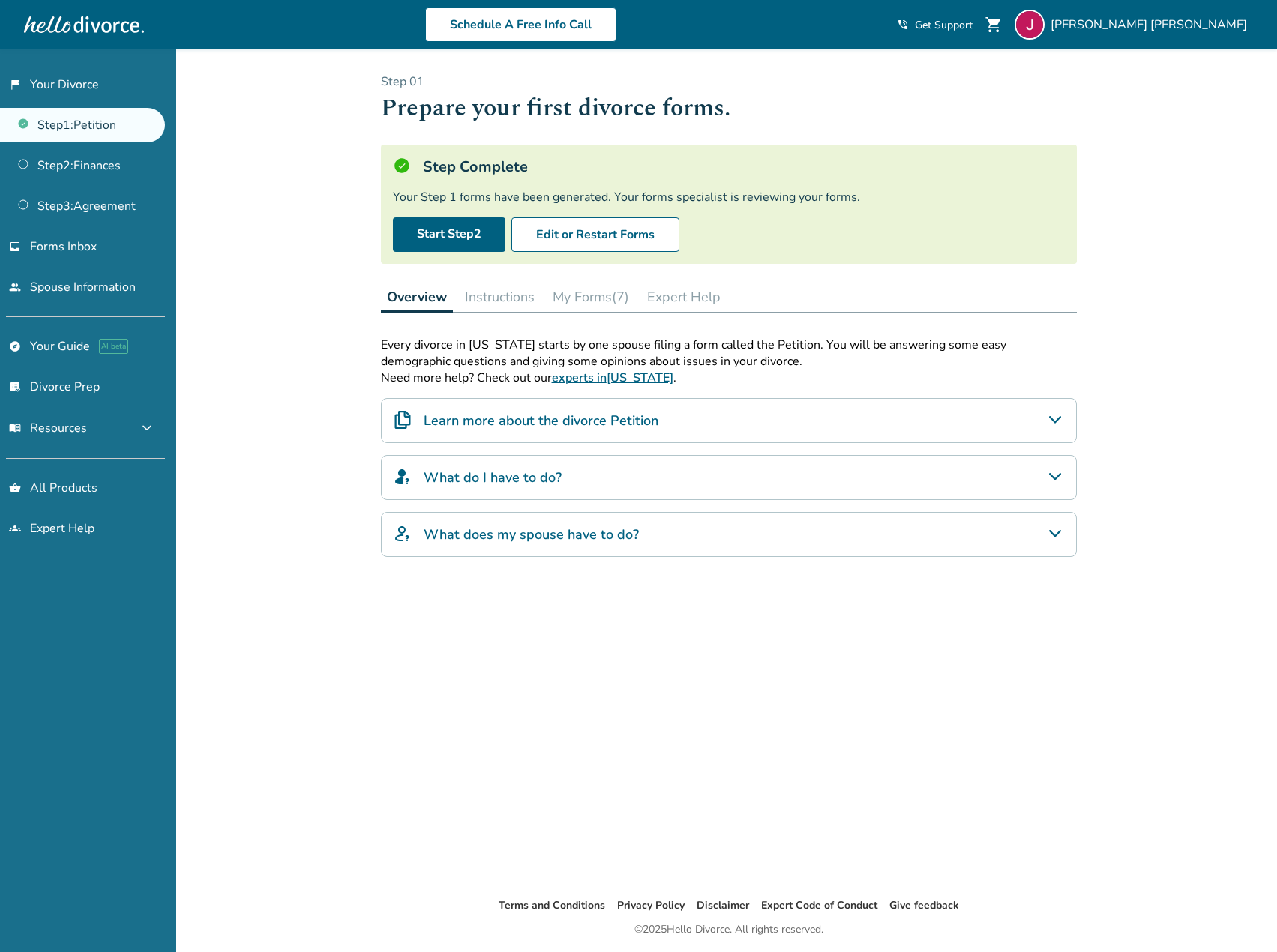
click at [483, 298] on button "Instructions" at bounding box center [500, 297] width 82 height 30
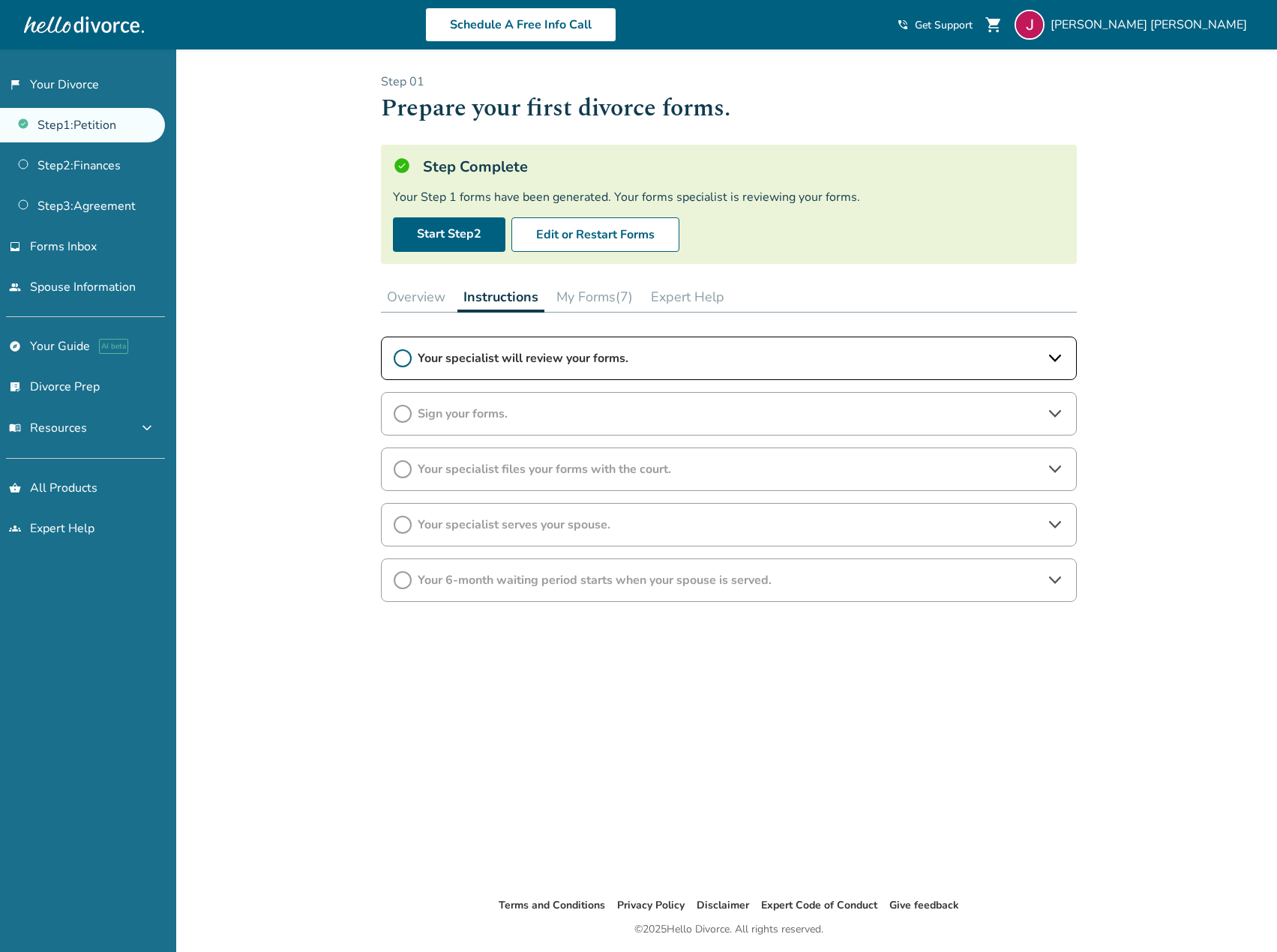
click at [706, 361] on span "Your specialist will review your forms." at bounding box center [729, 358] width 622 height 17
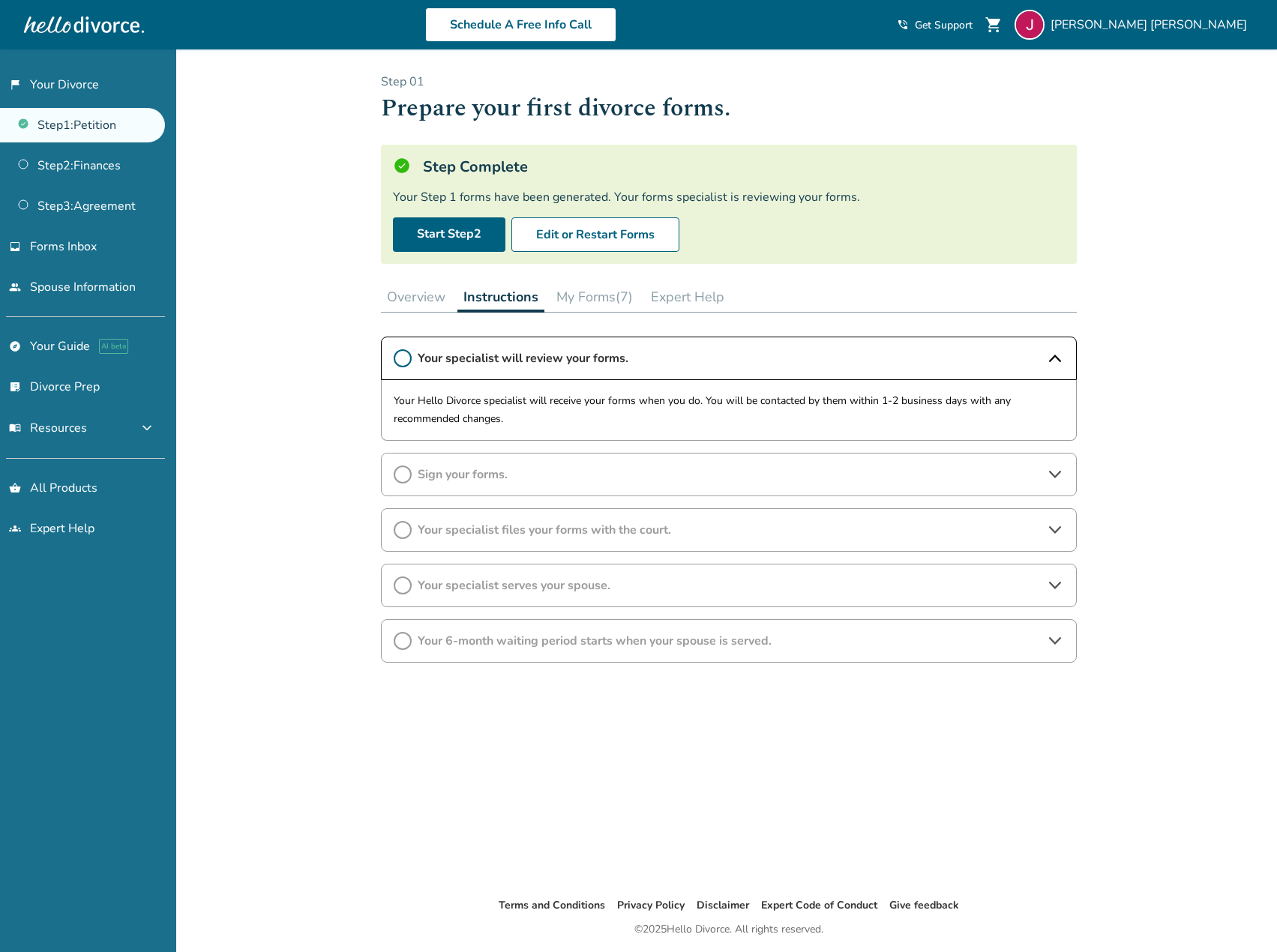
click at [832, 468] on span "Sign your forms." at bounding box center [729, 475] width 622 height 17
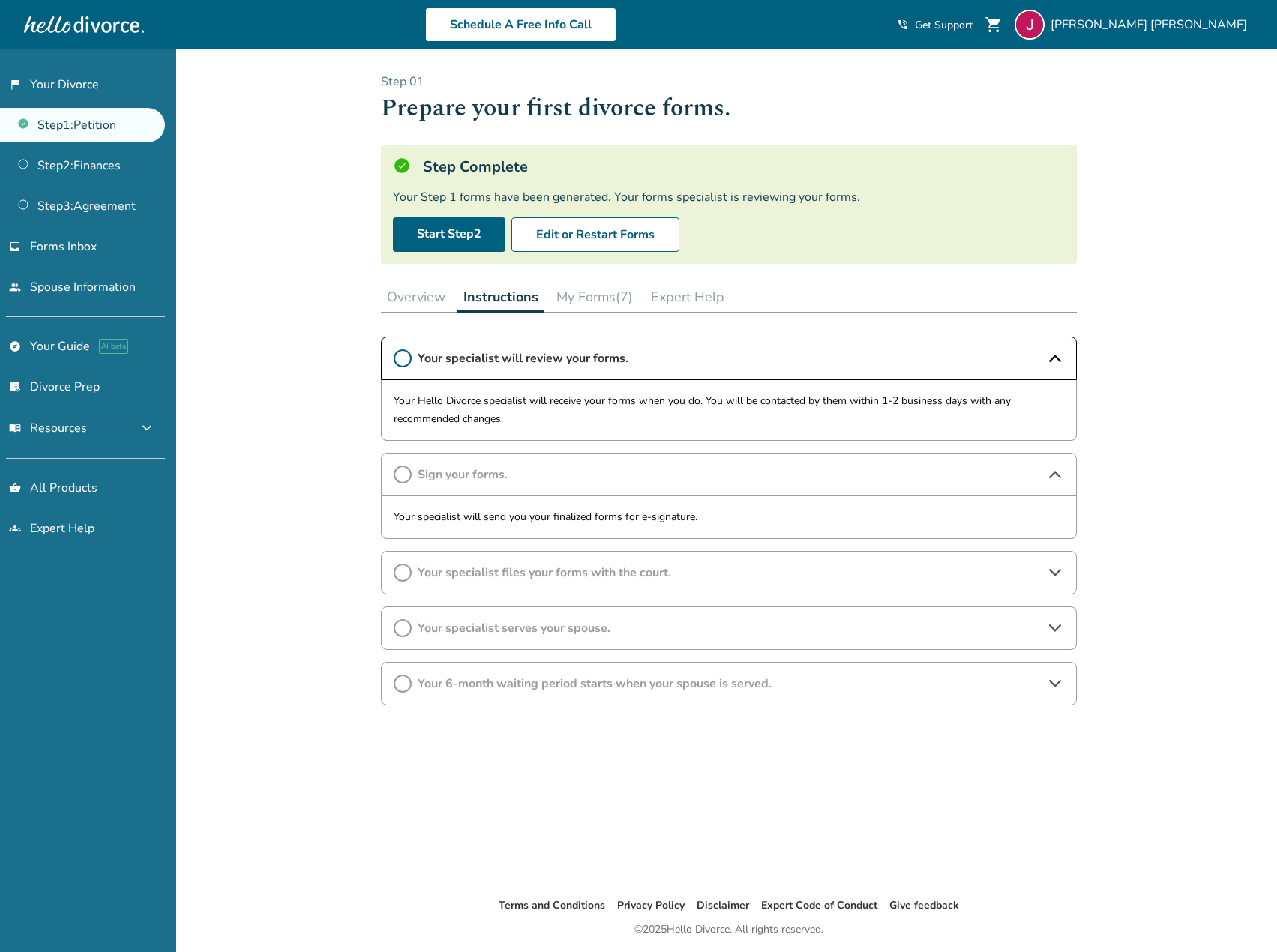
click at [798, 563] on div "Your specialist files your forms with the court." at bounding box center [729, 573] width 696 height 44
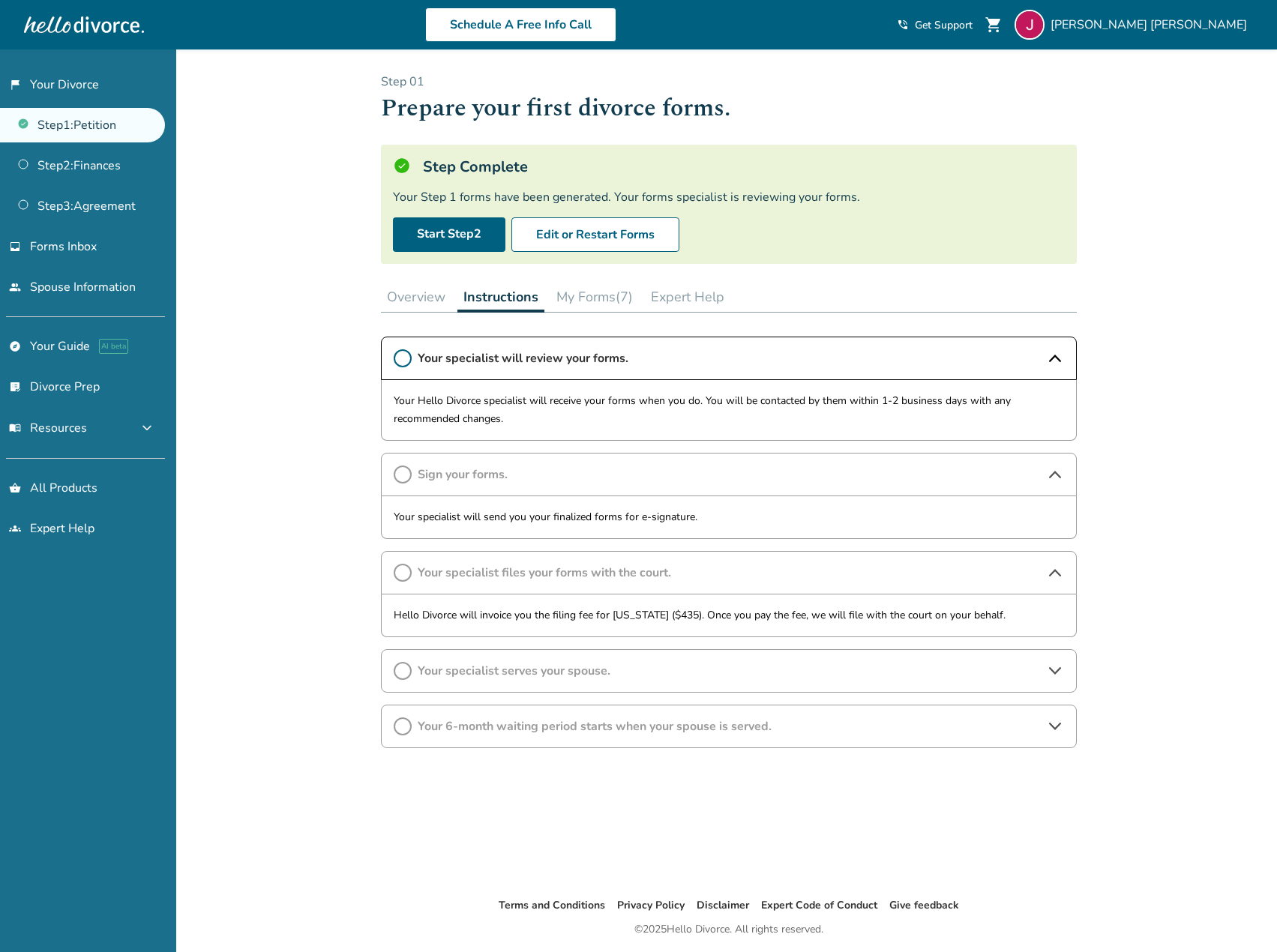
click at [744, 674] on span "Your specialist serves your spouse." at bounding box center [729, 671] width 622 height 17
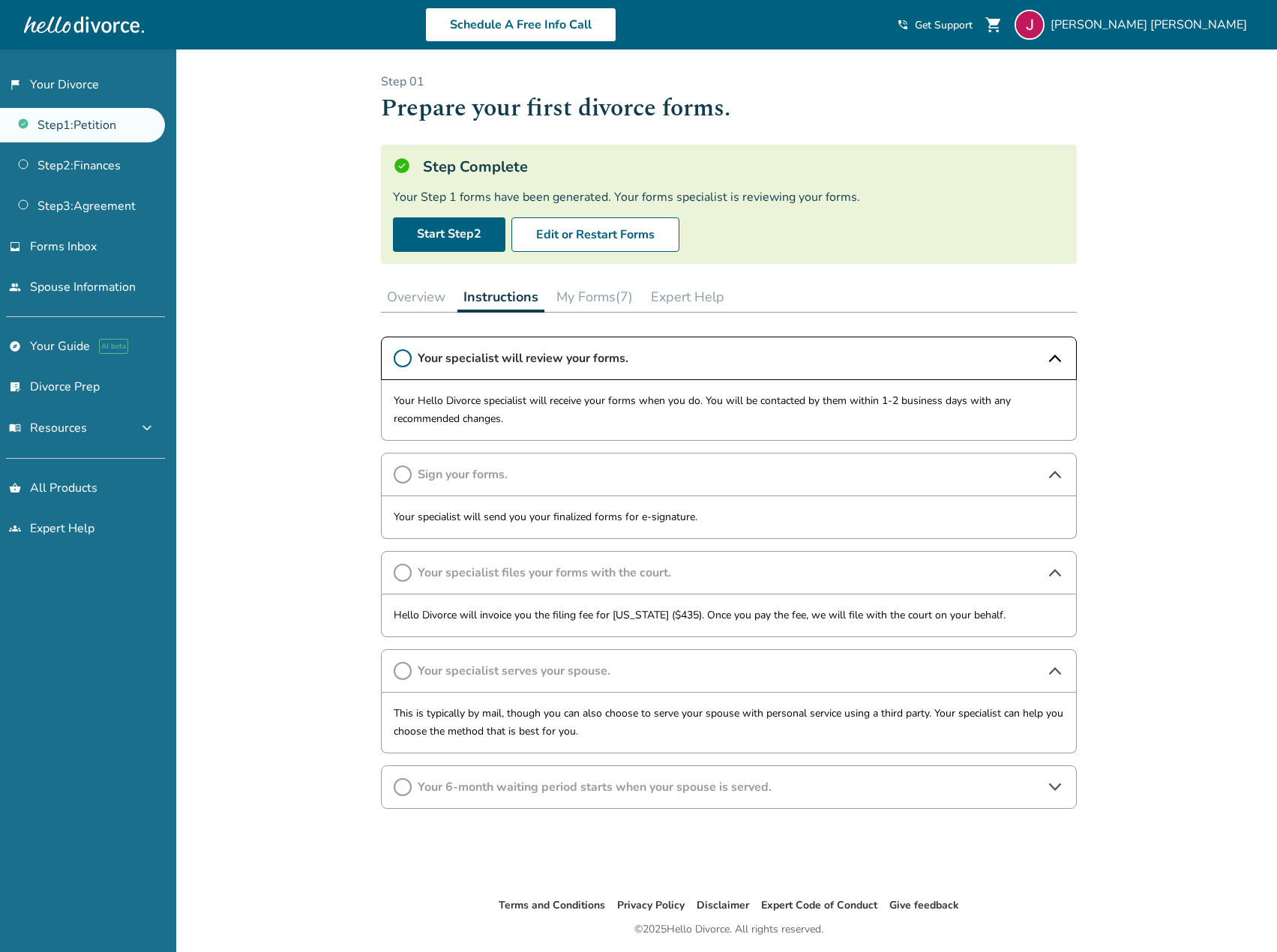
click at [948, 786] on span "Your 6-month waiting period starts when your spouse is served." at bounding box center [729, 787] width 622 height 17
click at [630, 301] on button "My Forms (7)" at bounding box center [594, 297] width 89 height 30
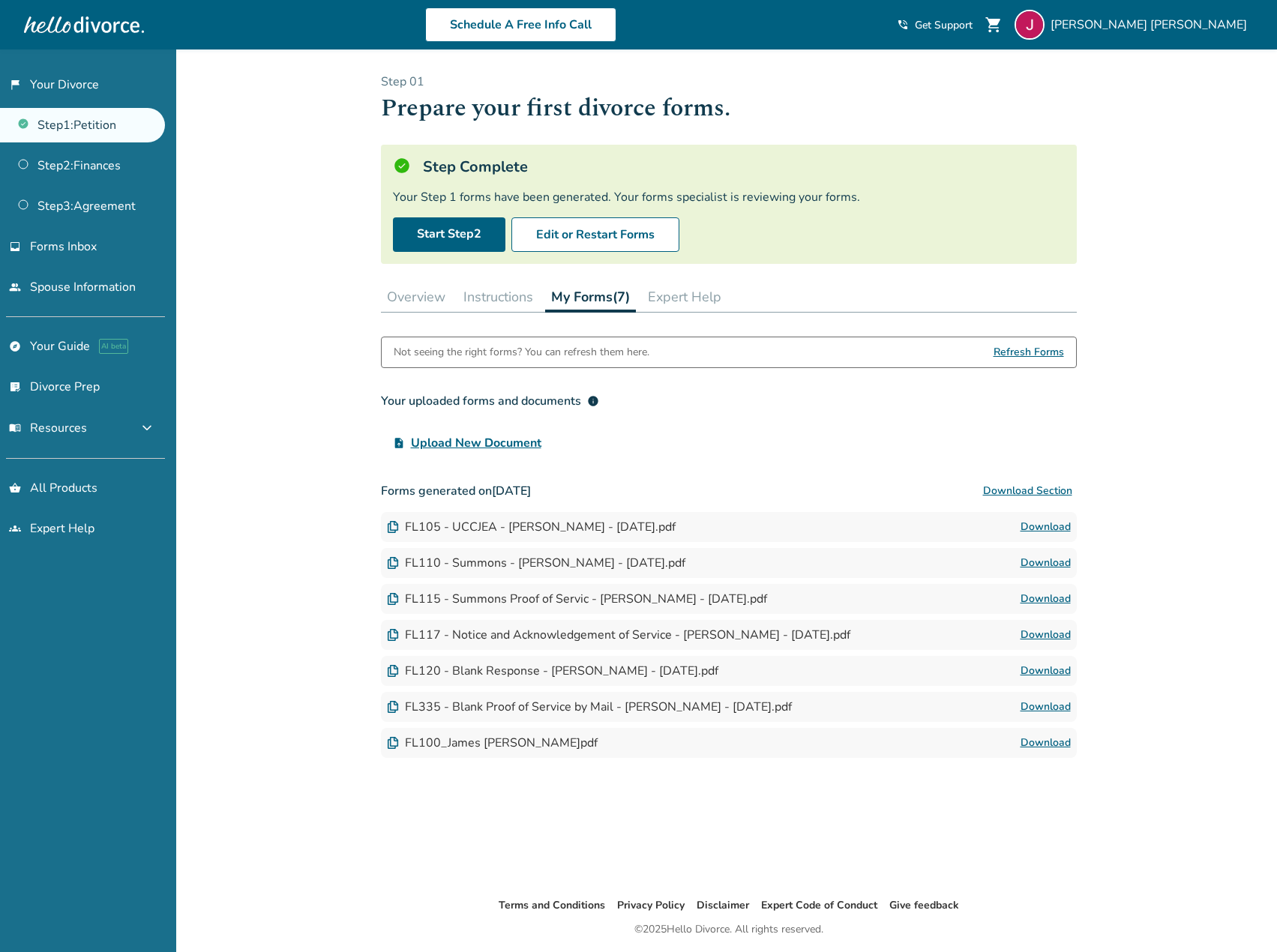
click at [521, 533] on div "FL105 - UCCJEA - James Alex Reyes Jr - 2025-09-21.pdf" at bounding box center [532, 527] width 289 height 17
click at [534, 519] on div "FL105 - UCCJEA - James Alex Reyes Jr - 2025-09-21.pdf" at bounding box center [532, 527] width 289 height 17
click at [1049, 528] on link "Download" at bounding box center [1046, 527] width 50 height 18
click at [407, 295] on button "Overview" at bounding box center [416, 297] width 71 height 30
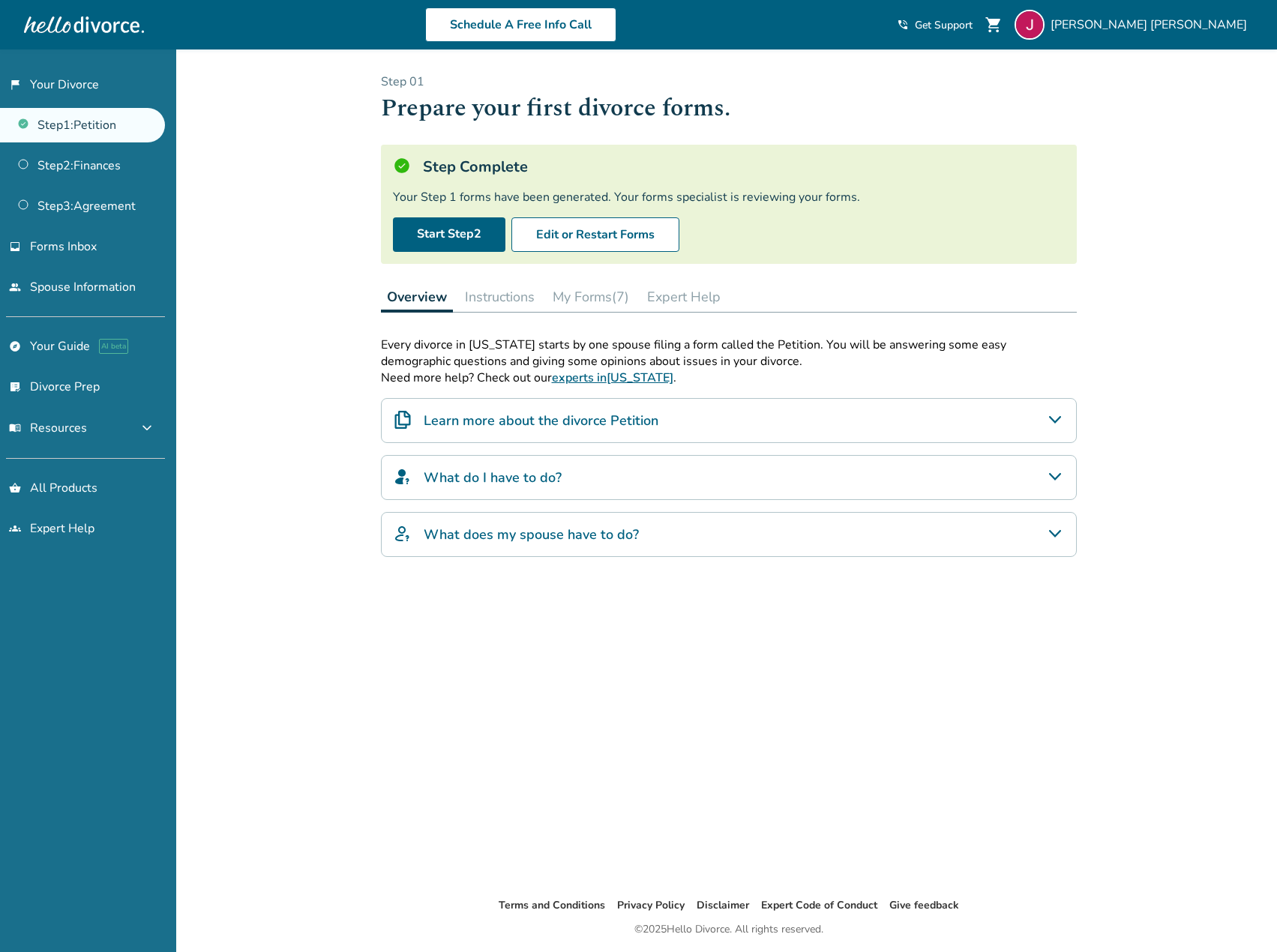
click at [487, 297] on button "Instructions" at bounding box center [500, 297] width 82 height 30
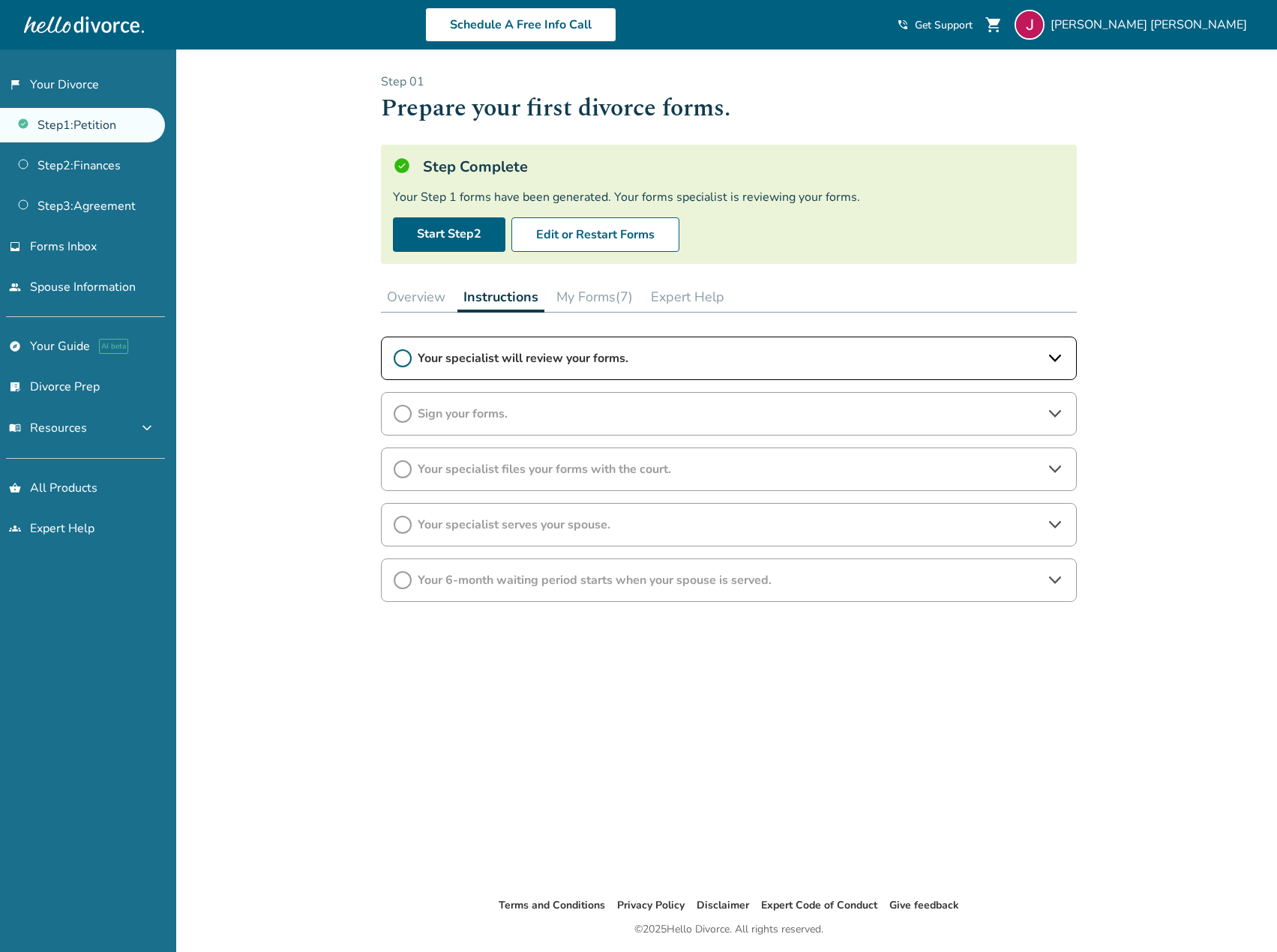
click at [407, 296] on button "Overview" at bounding box center [416, 297] width 71 height 30
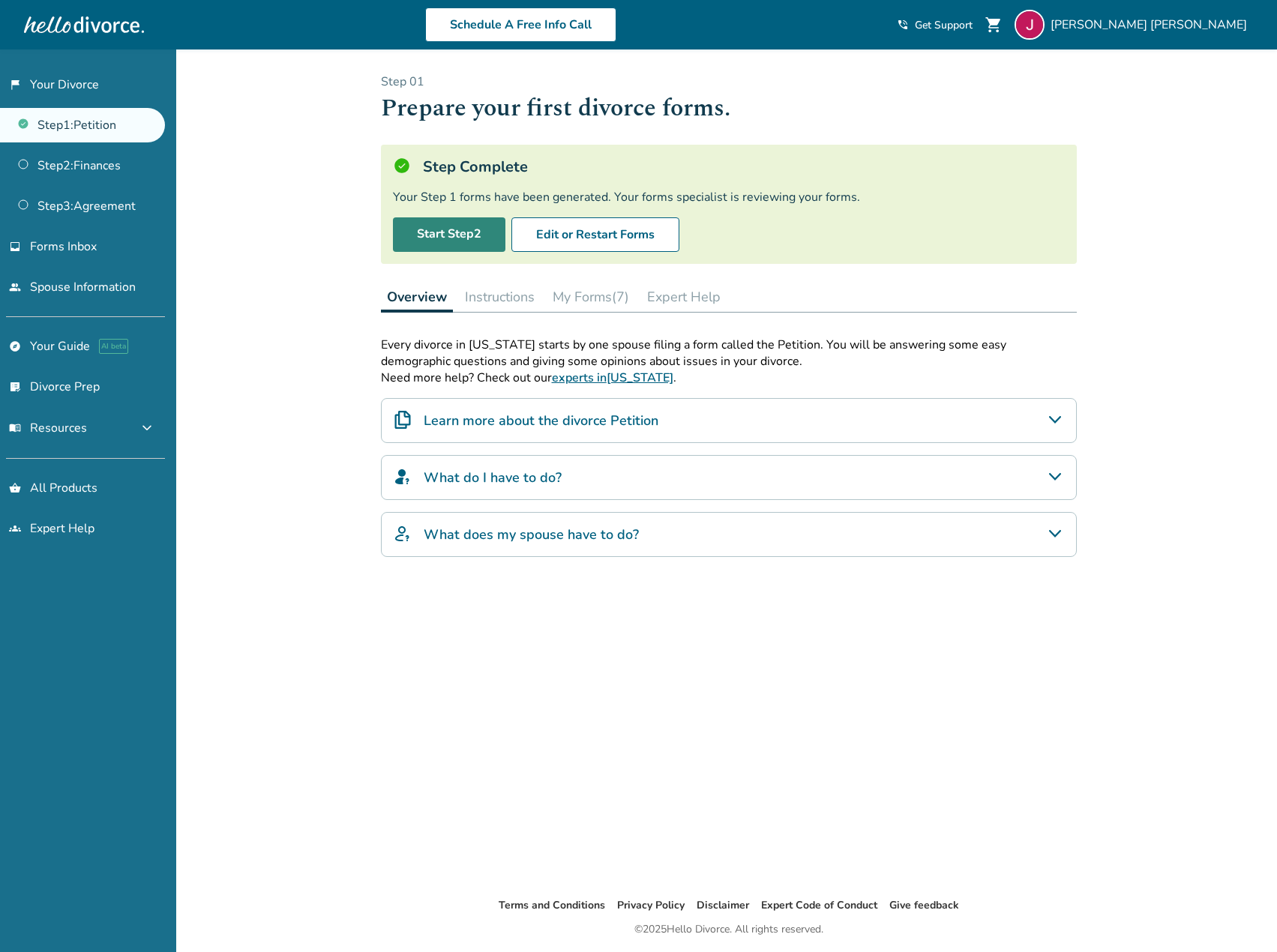
click at [416, 232] on link "Start Step 2" at bounding box center [449, 234] width 113 height 34
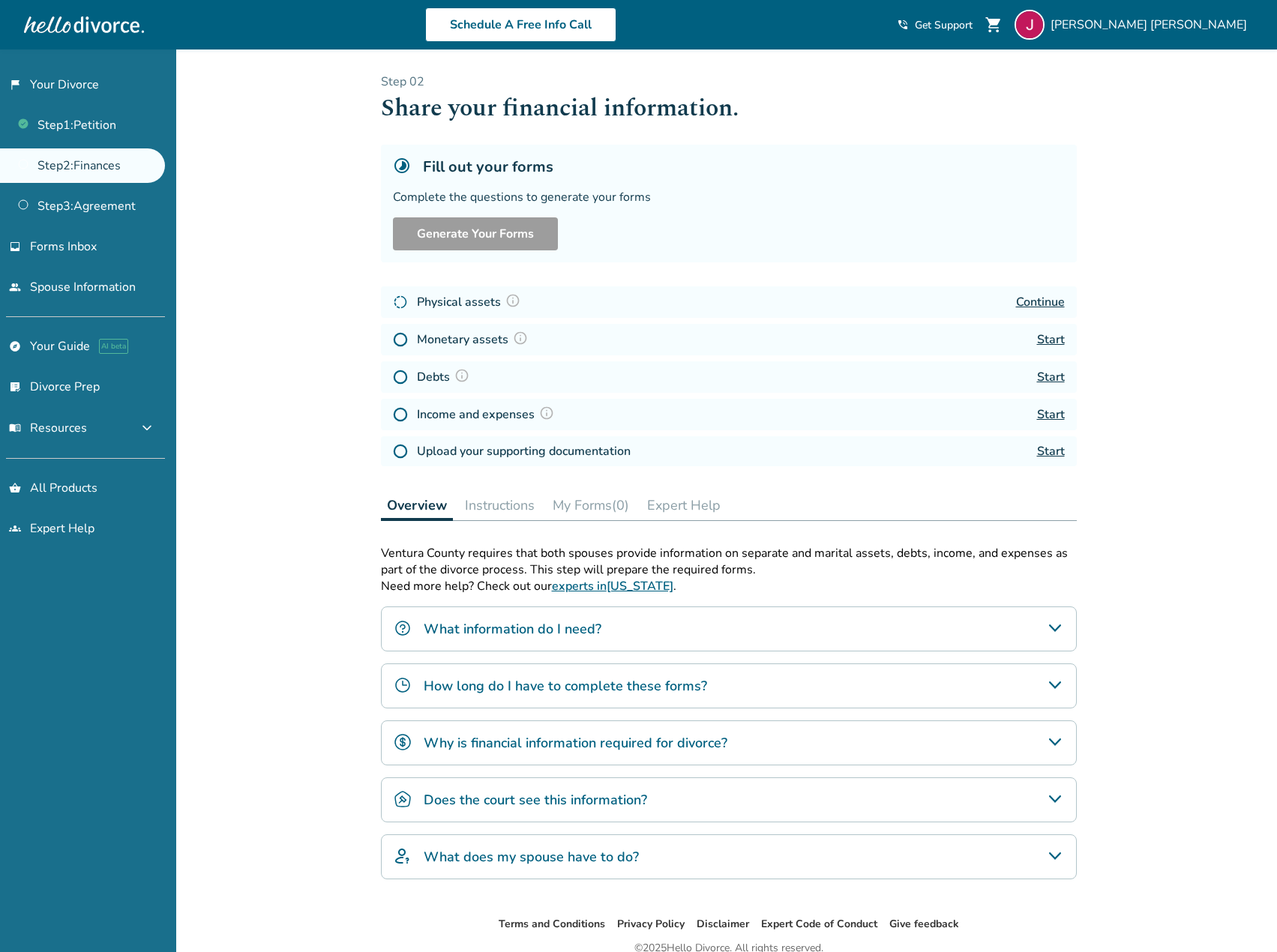
click at [1027, 309] on link "Continue" at bounding box center [1040, 302] width 49 height 17
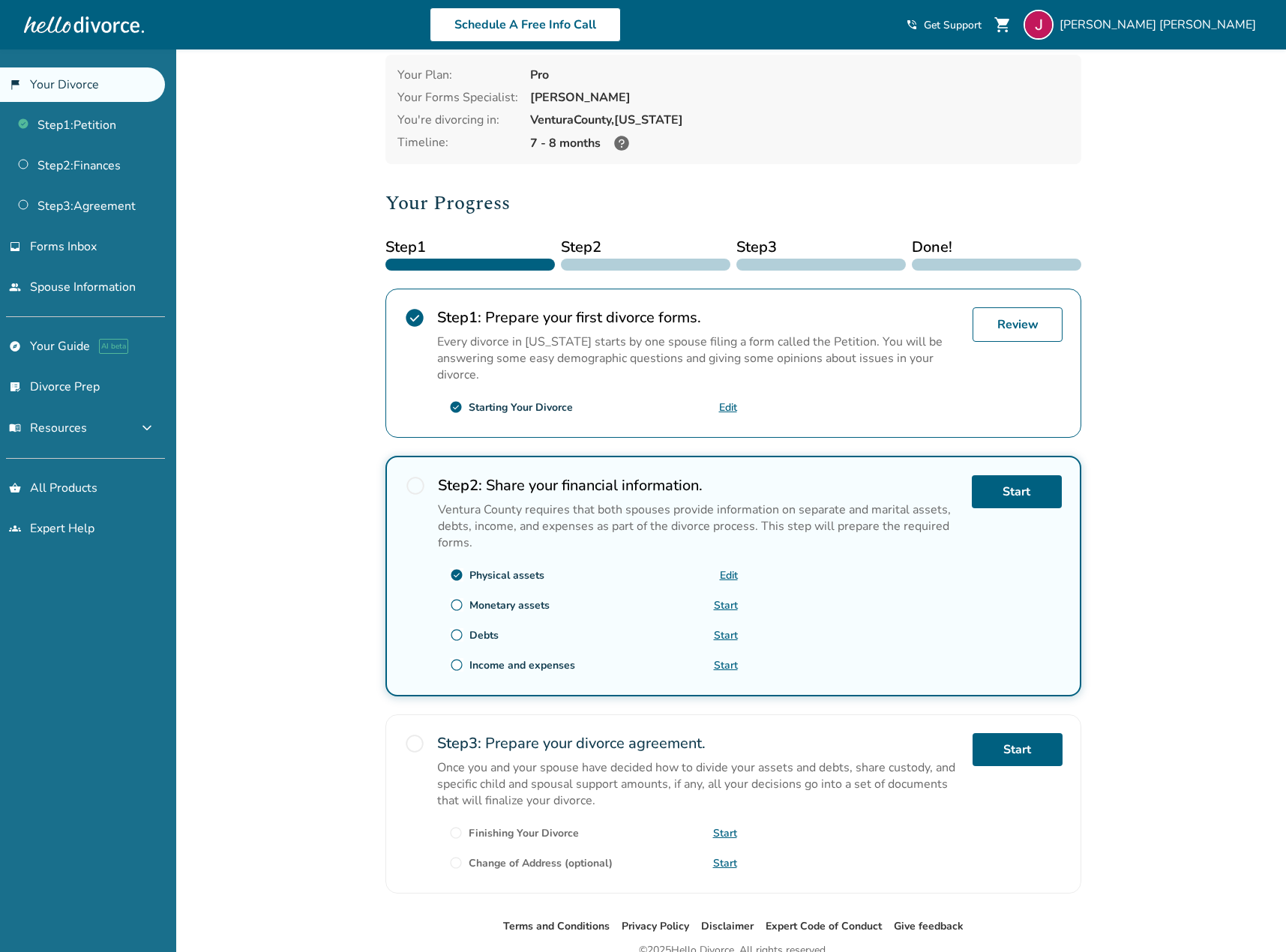
scroll to position [75, 0]
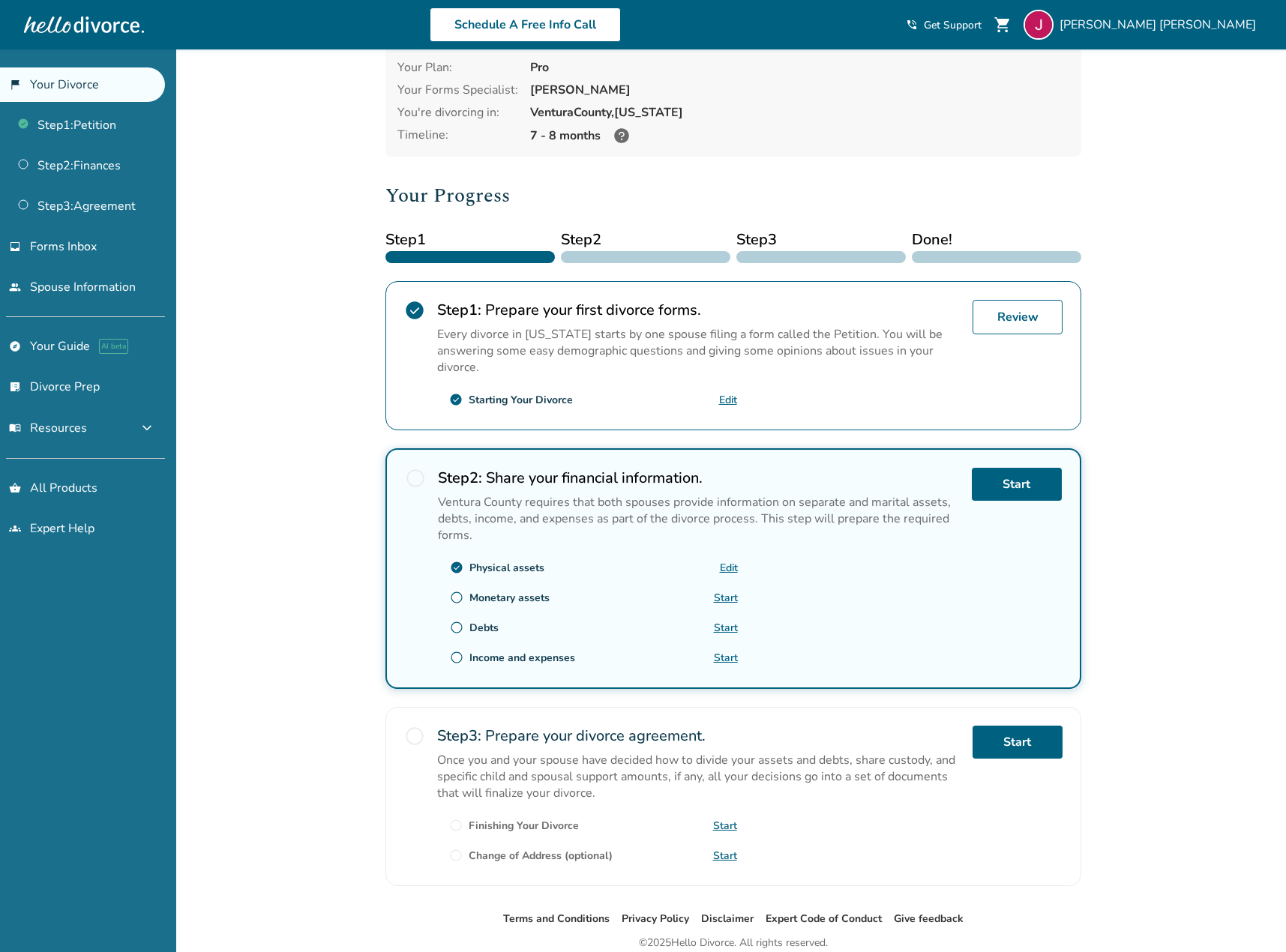
click at [726, 602] on link "Start" at bounding box center [726, 598] width 24 height 14
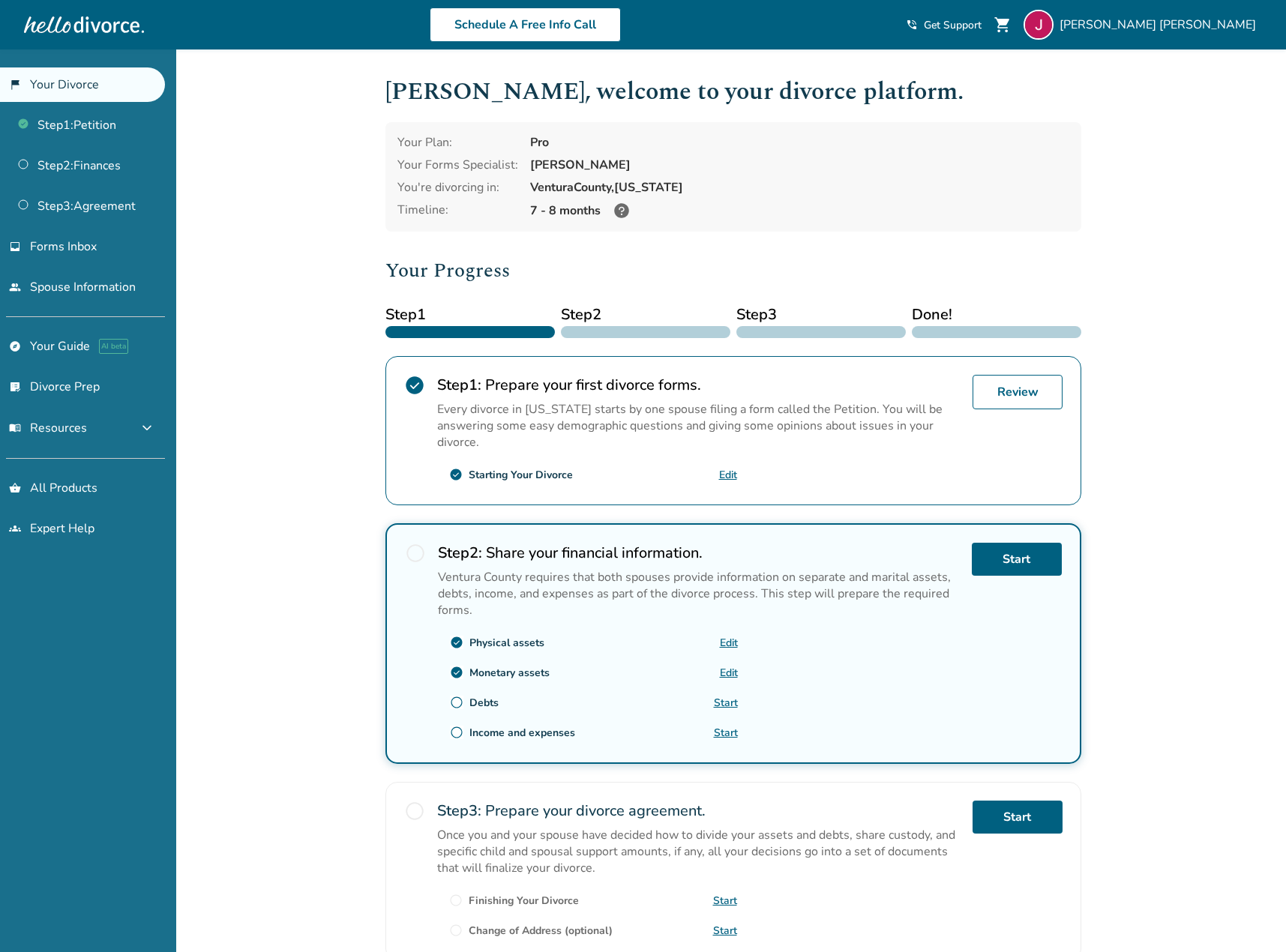
click at [738, 644] on div "Step 2 : Share your financial information. Ventura County requires that both sp…" at bounding box center [699, 643] width 522 height 201
click at [727, 642] on link "Edit" at bounding box center [728, 642] width 18 height 14
click at [729, 707] on link "Start" at bounding box center [726, 702] width 24 height 14
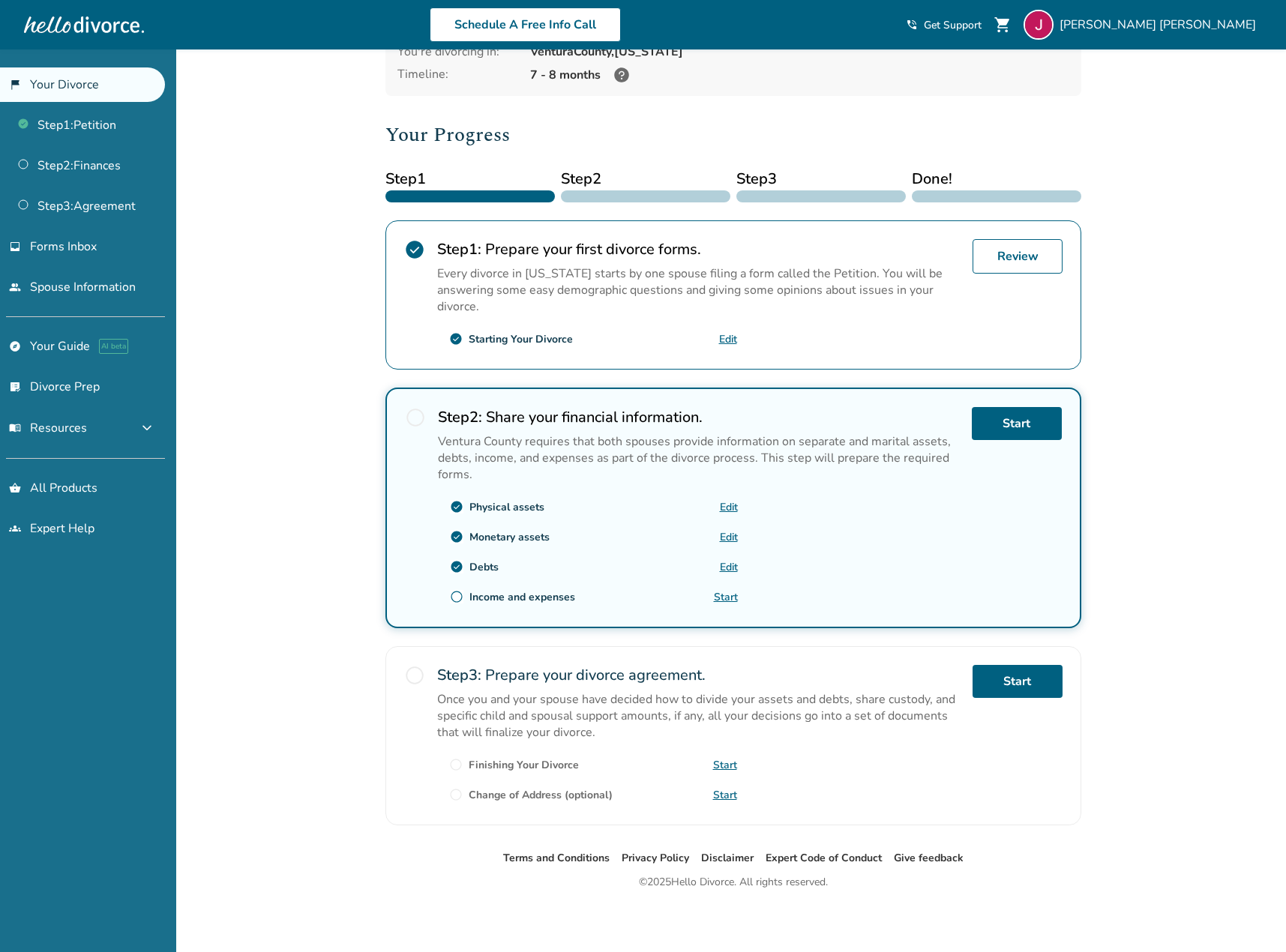
scroll to position [138, 0]
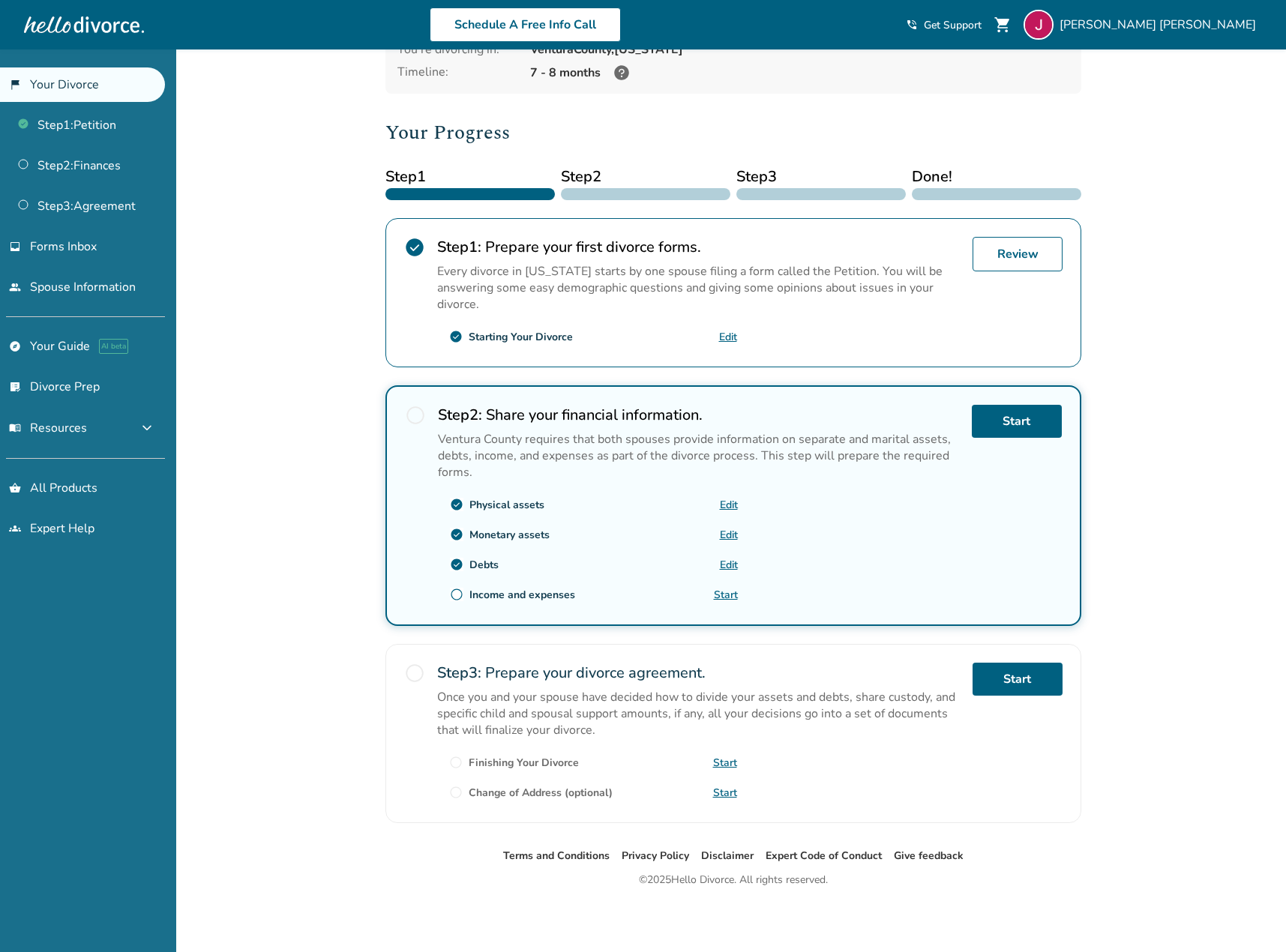
click at [725, 595] on link "Start" at bounding box center [726, 594] width 24 height 14
